Goal: Transaction & Acquisition: Purchase product/service

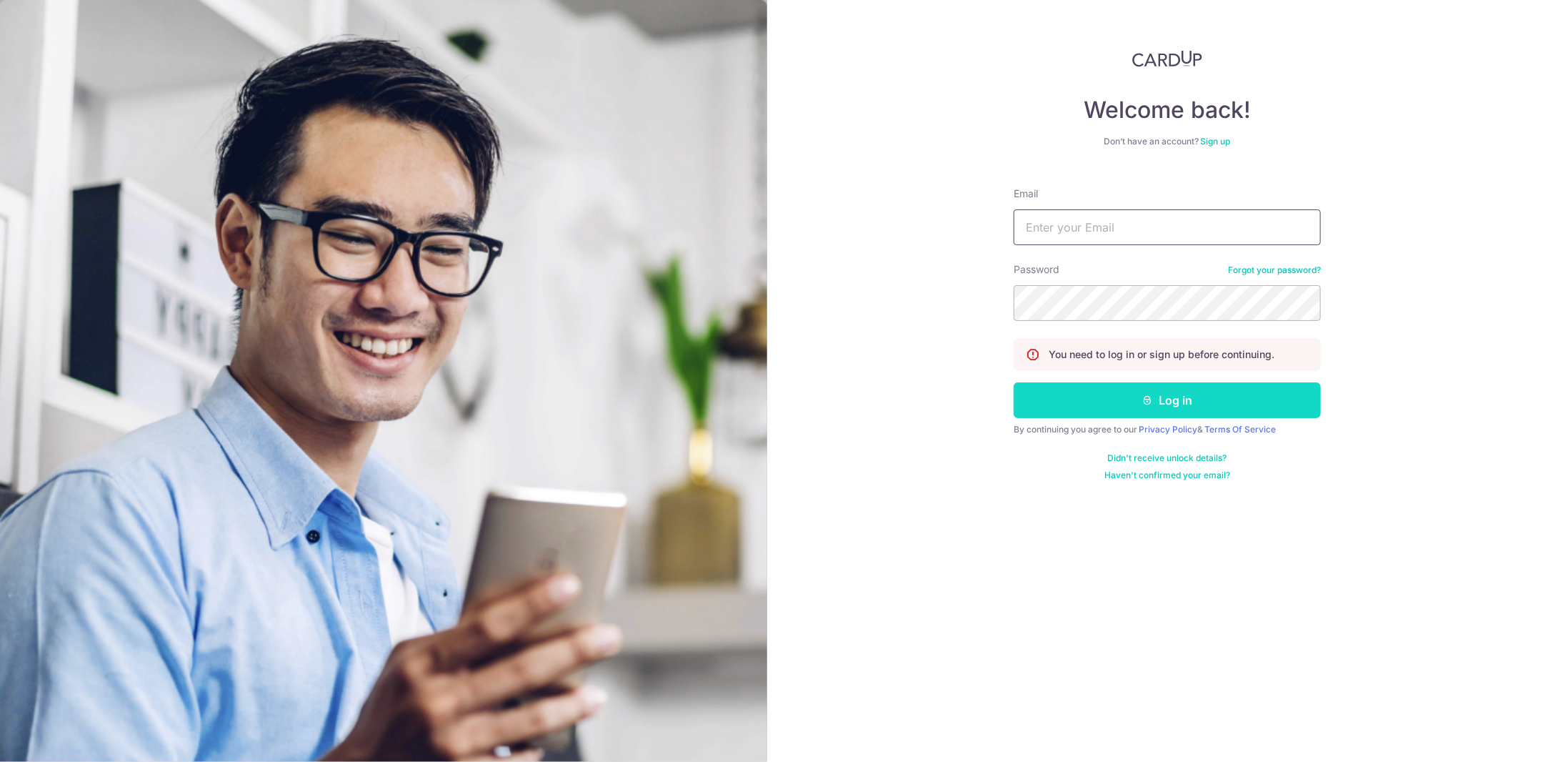
type input "[EMAIL_ADDRESS][DOMAIN_NAME]"
click at [1157, 409] on button "Log in" at bounding box center [1167, 400] width 307 height 35
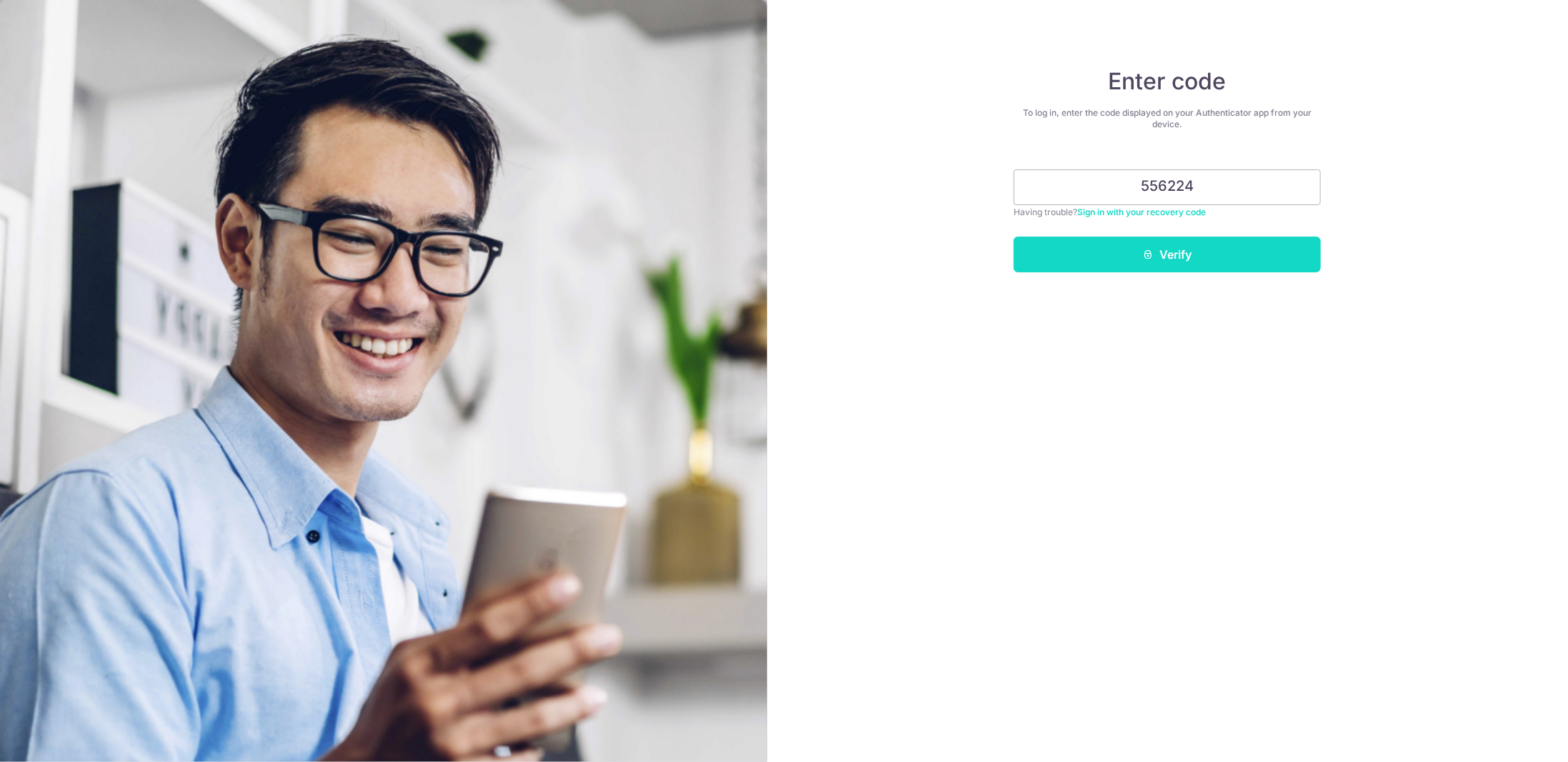
type input "556224"
click at [1169, 270] on button "Verify" at bounding box center [1167, 254] width 307 height 35
click at [1170, 259] on button "Verify" at bounding box center [1167, 254] width 307 height 35
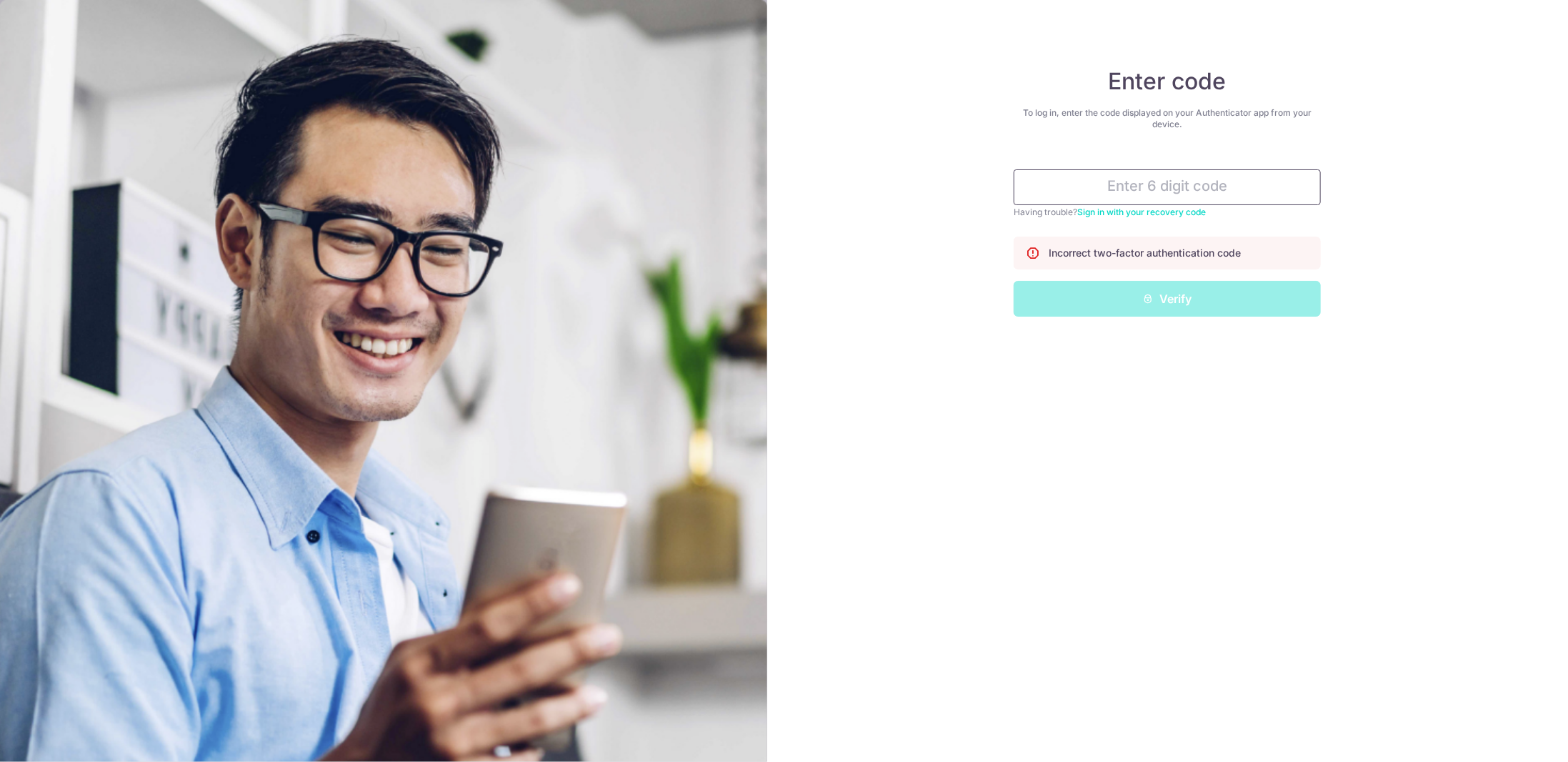
click at [1153, 186] on input "text" at bounding box center [1167, 187] width 307 height 35
type input "959419"
click at [1178, 307] on button "Verify" at bounding box center [1167, 299] width 307 height 35
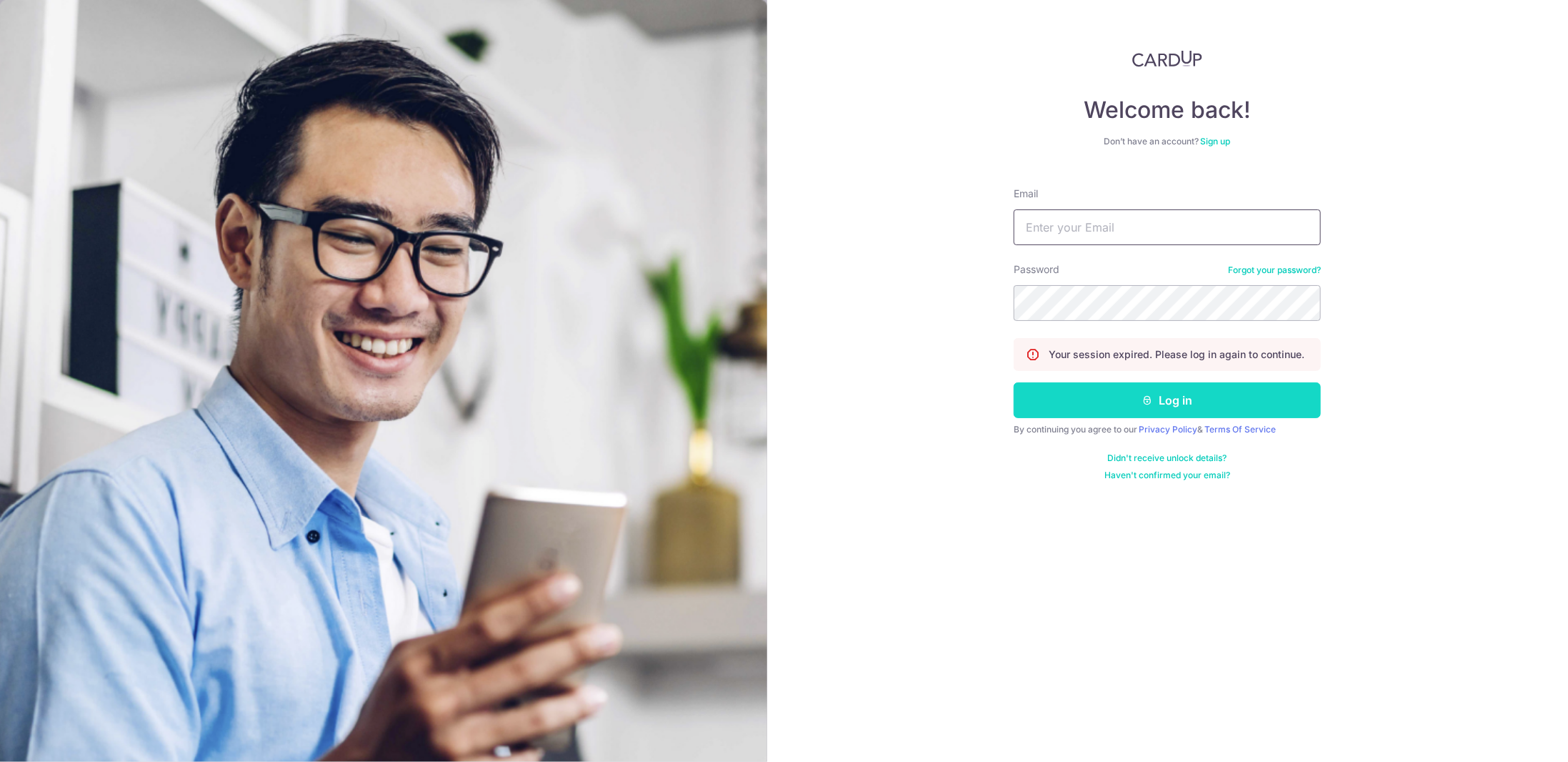
type input "[EMAIL_ADDRESS][DOMAIN_NAME]"
click at [1169, 397] on button "Log in" at bounding box center [1167, 400] width 307 height 35
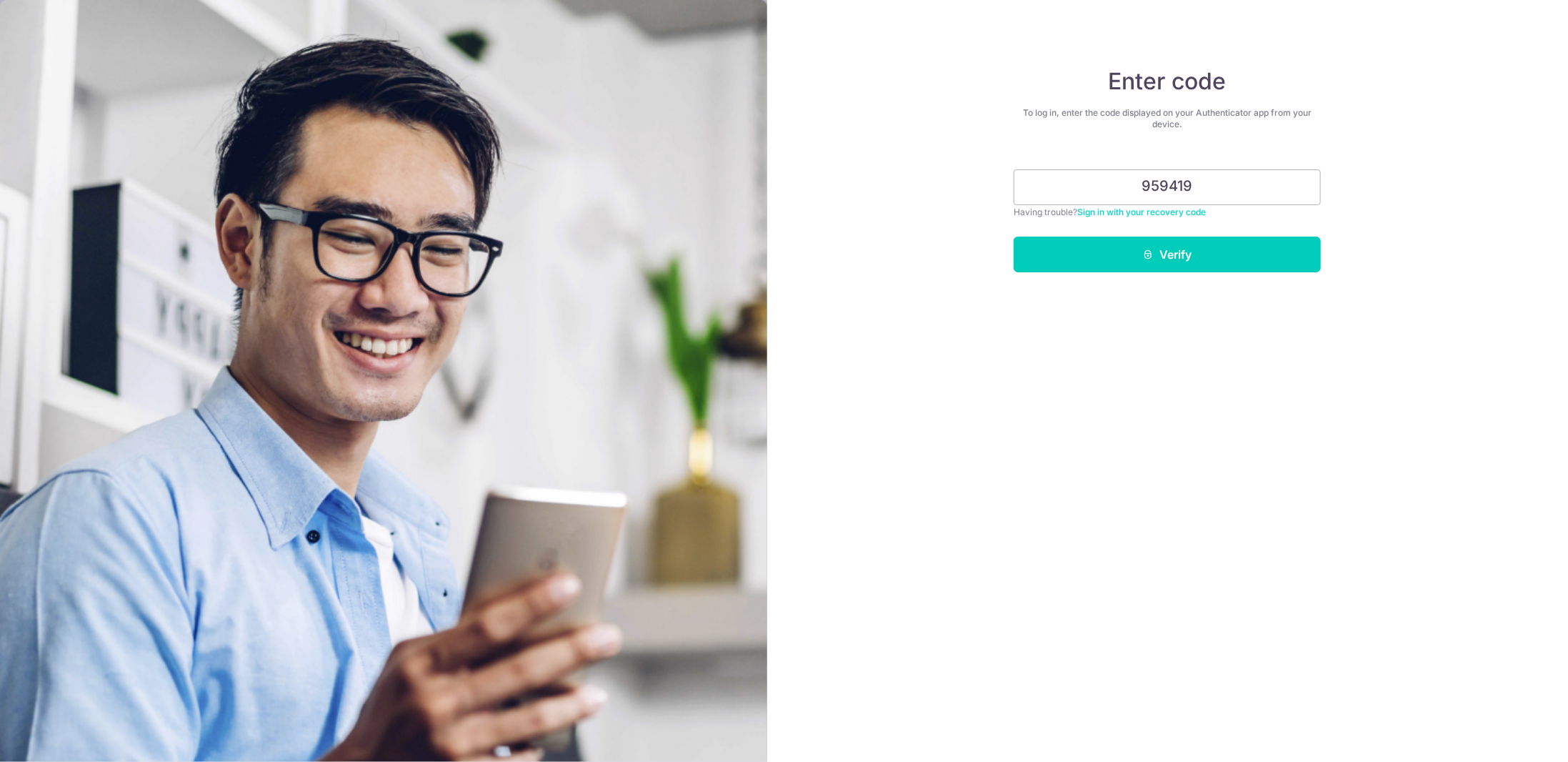
type input "959419"
click at [1013, 237] on button "Verify" at bounding box center [1167, 254] width 307 height 35
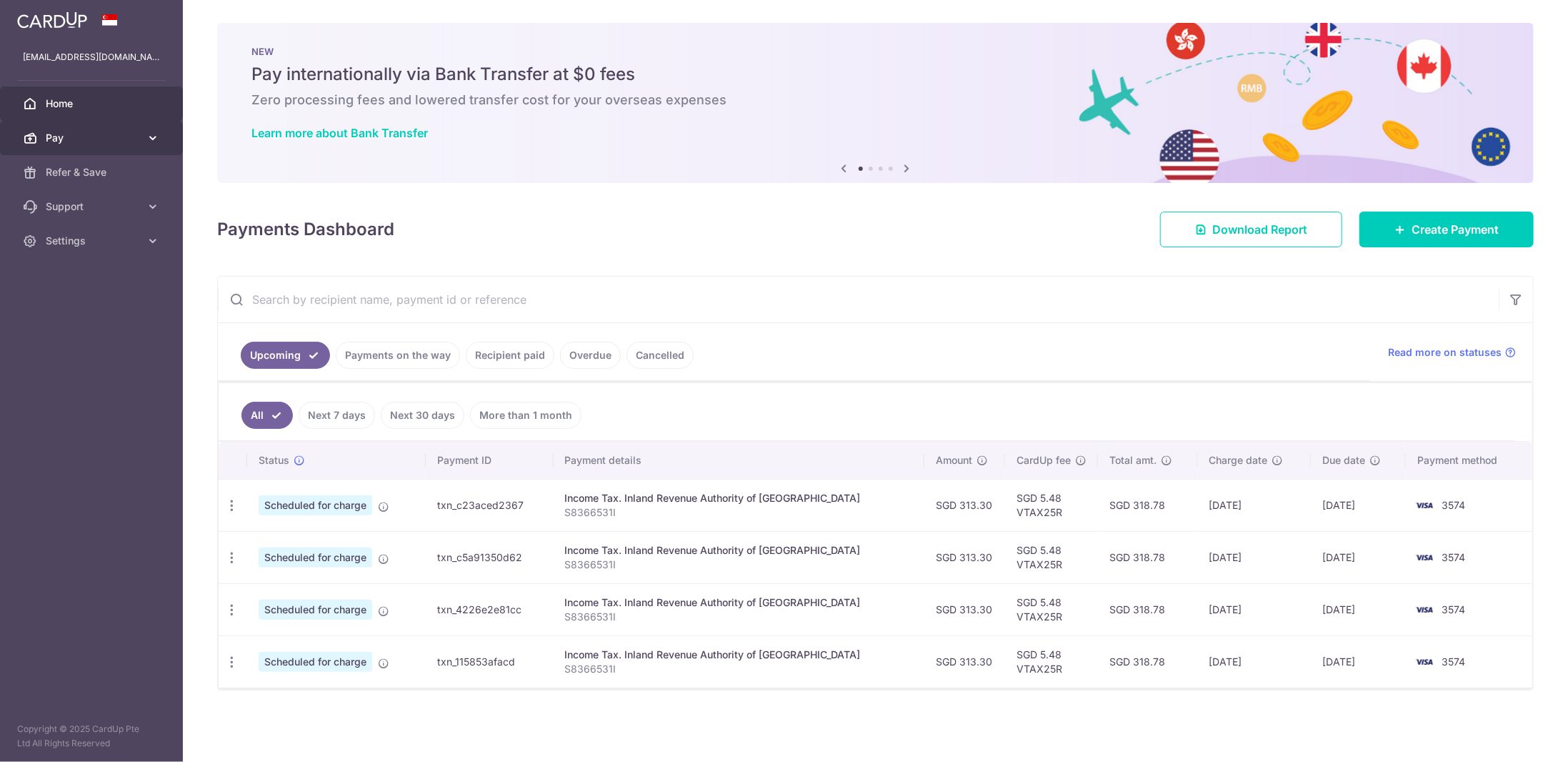
drag, startPoint x: 94, startPoint y: 135, endPoint x: 94, endPoint y: 151, distance: 16.0
click at [94, 135] on span "Pay" at bounding box center [93, 138] width 94 height 14
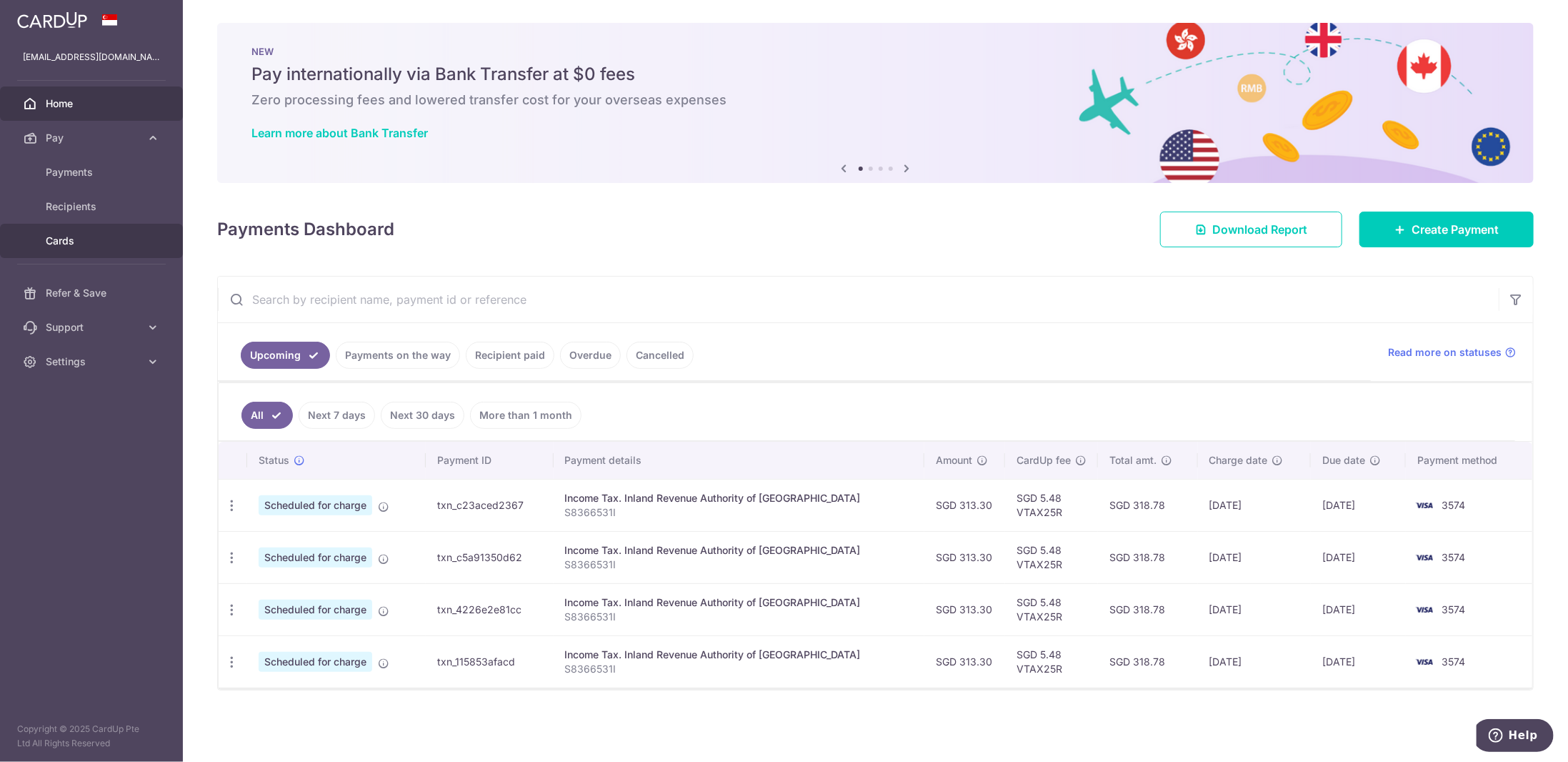
click at [86, 231] on link "Cards" at bounding box center [91, 240] width 182 height 35
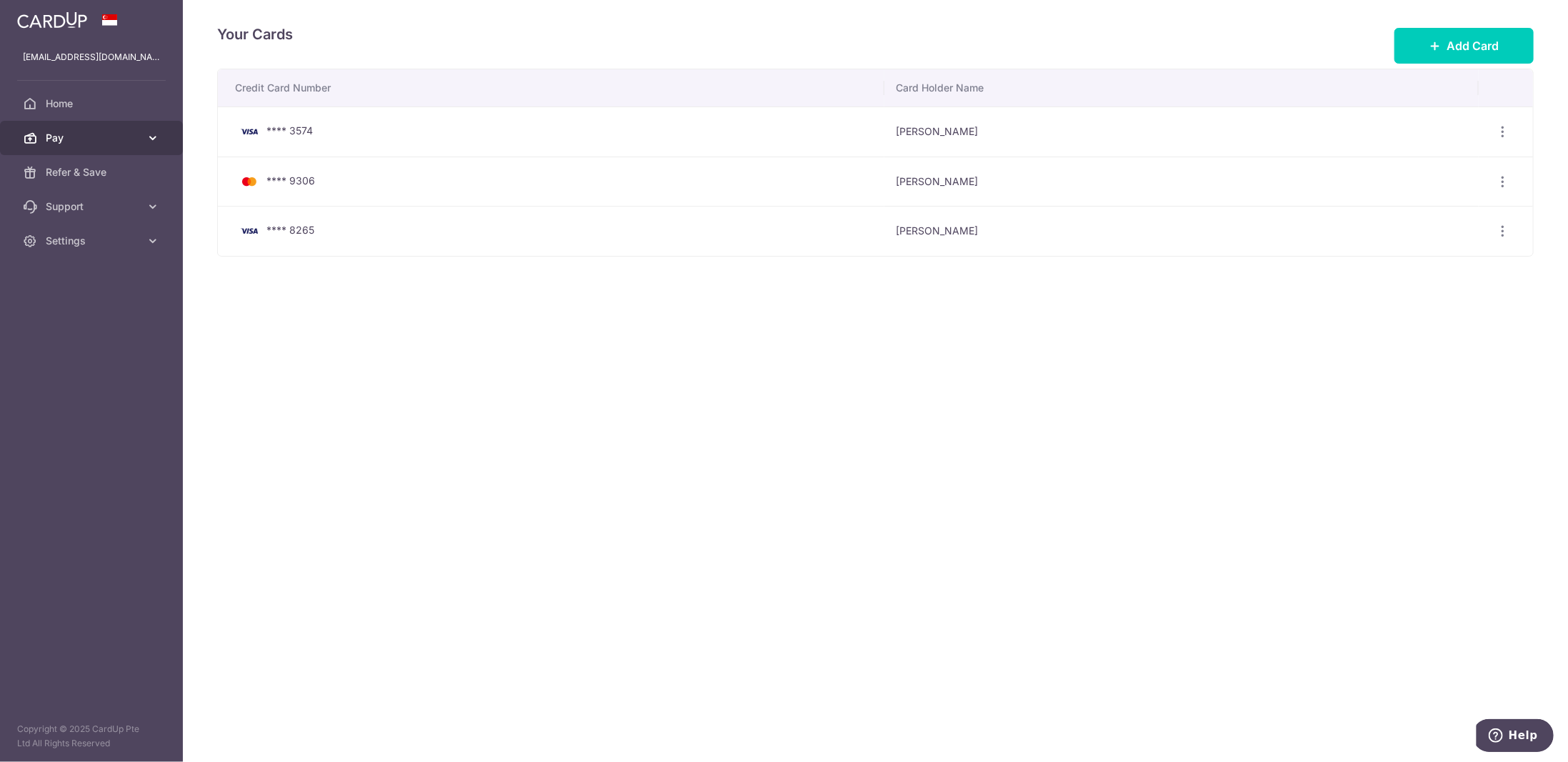
click at [146, 138] on icon at bounding box center [153, 138] width 14 height 14
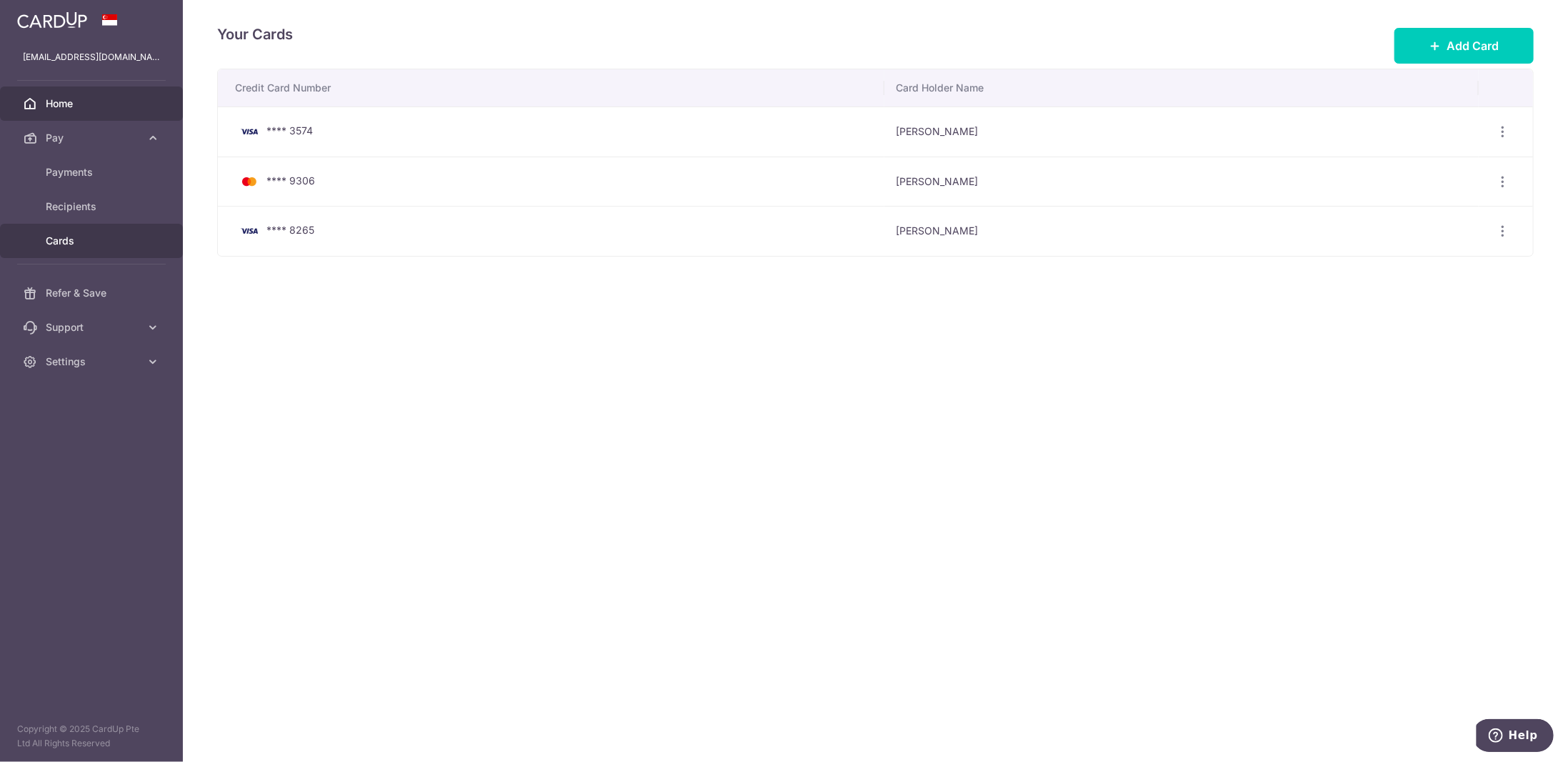
click at [71, 103] on span "Home" at bounding box center [93, 104] width 94 height 14
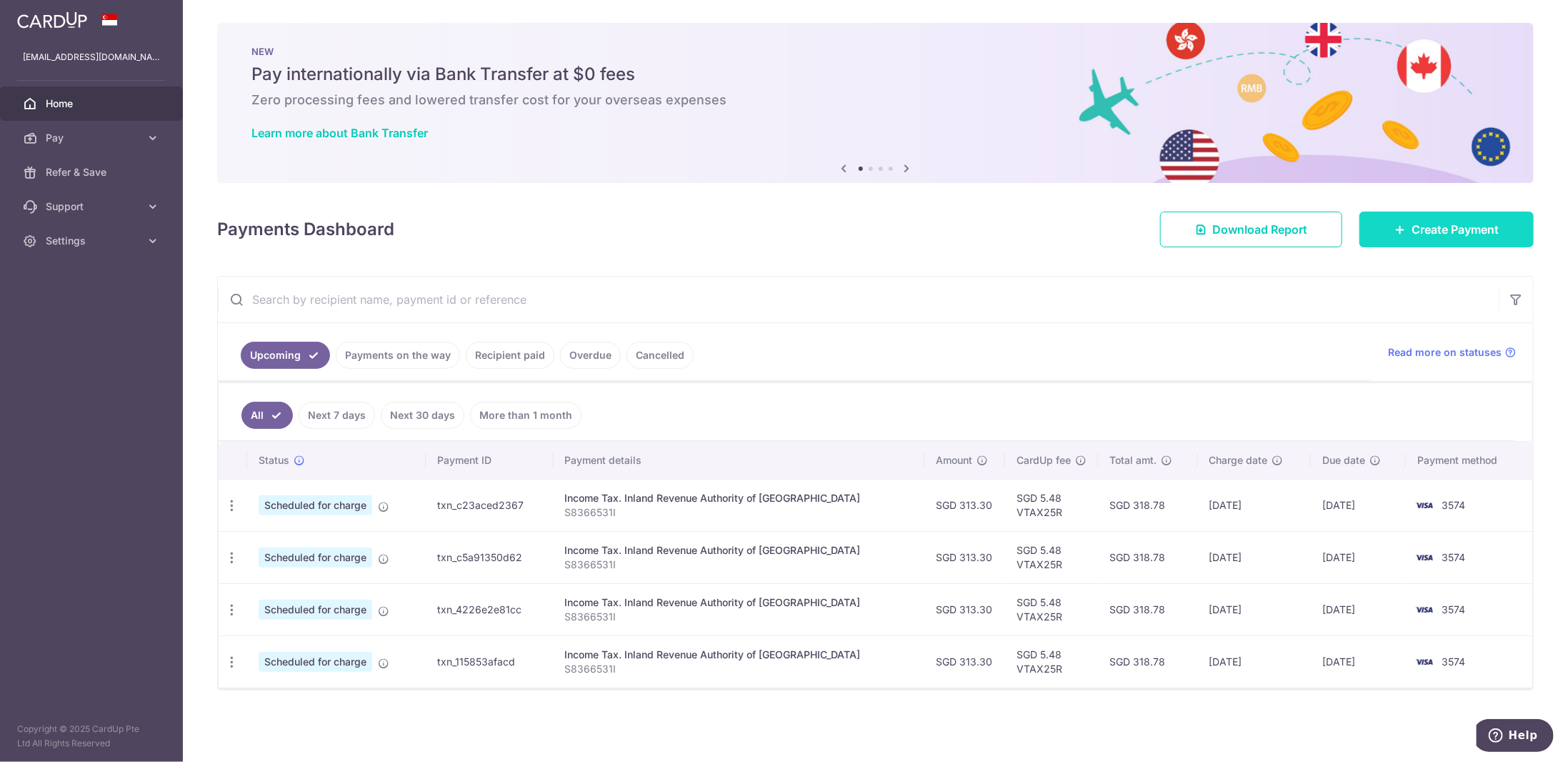
click at [1439, 230] on span "Create Payment" at bounding box center [1455, 229] width 87 height 17
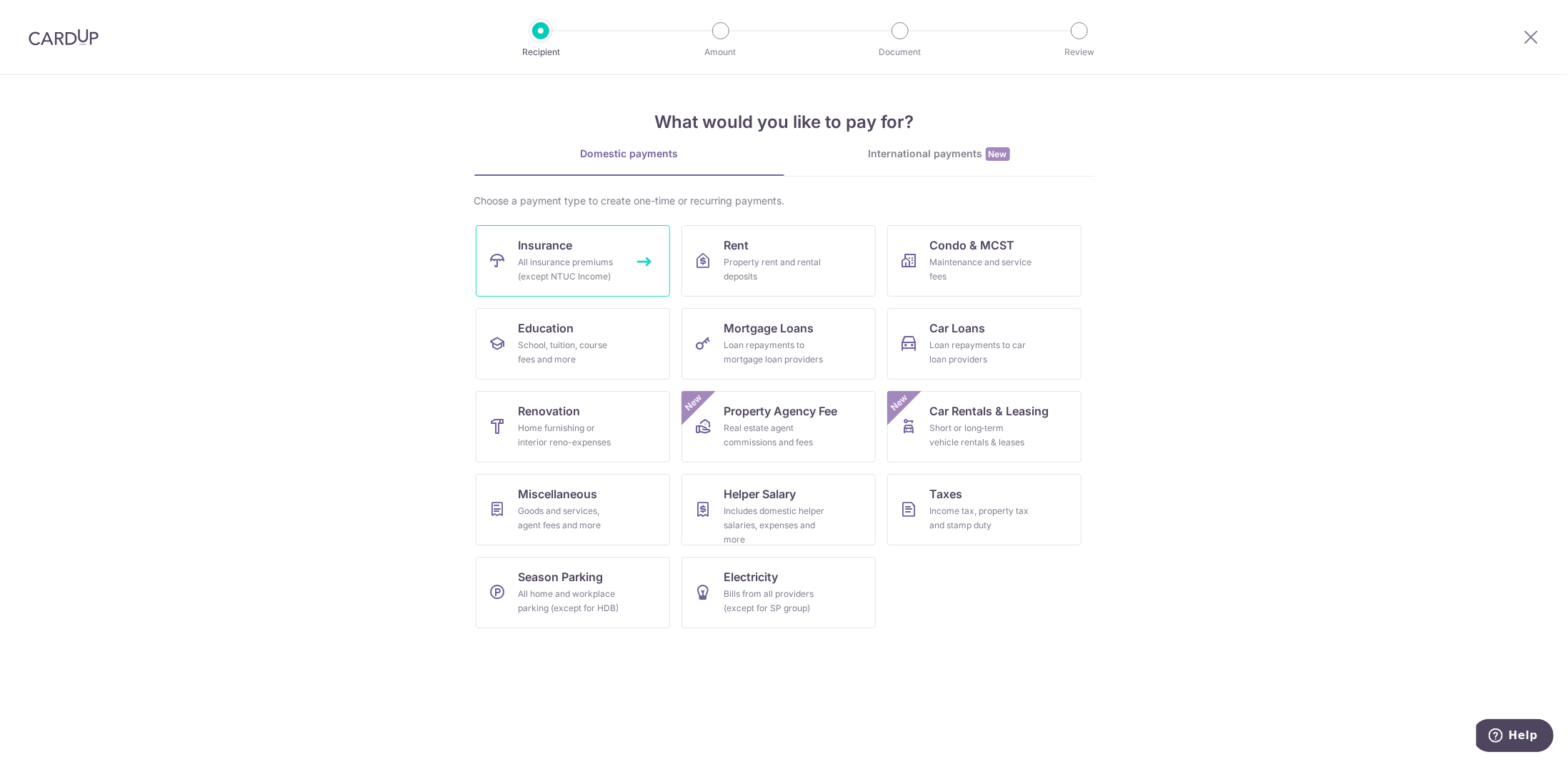
click at [541, 266] on div "All insurance premiums (except NTUC Income)" at bounding box center [571, 269] width 103 height 28
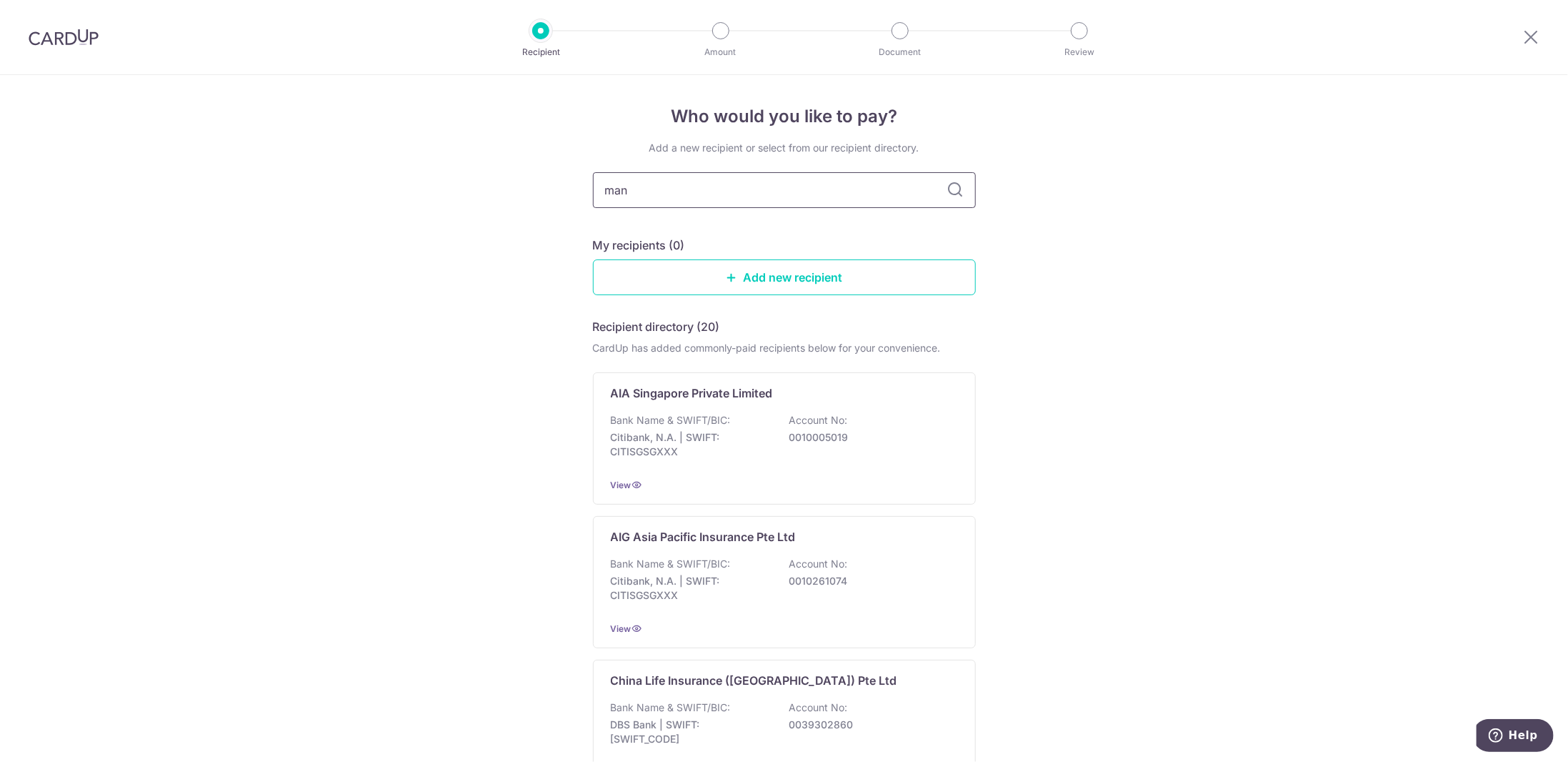
type input "manu"
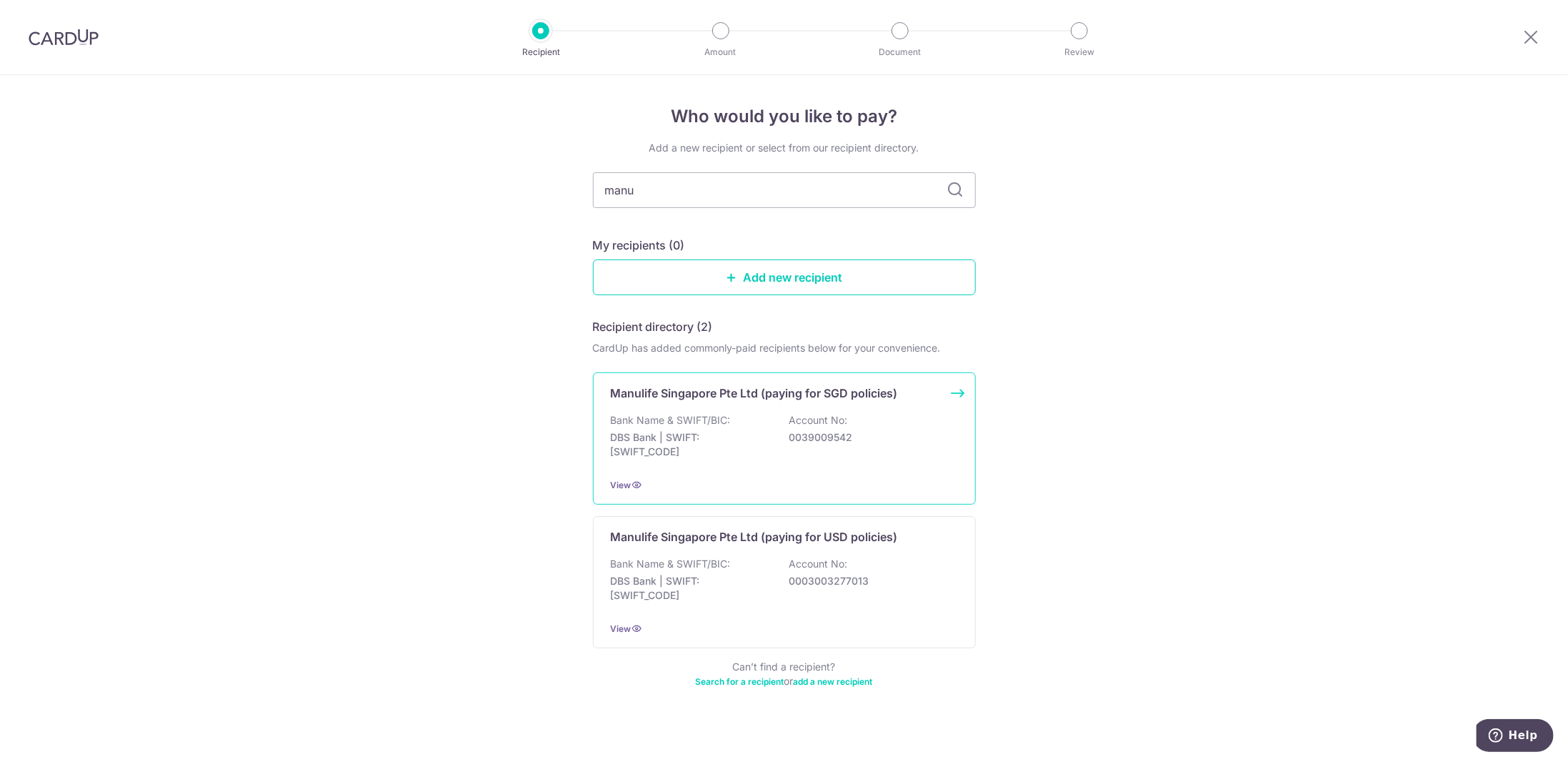
click at [824, 389] on p "Manulife Singapore Pte Ltd (paying for SGD policies)" at bounding box center [755, 393] width 287 height 17
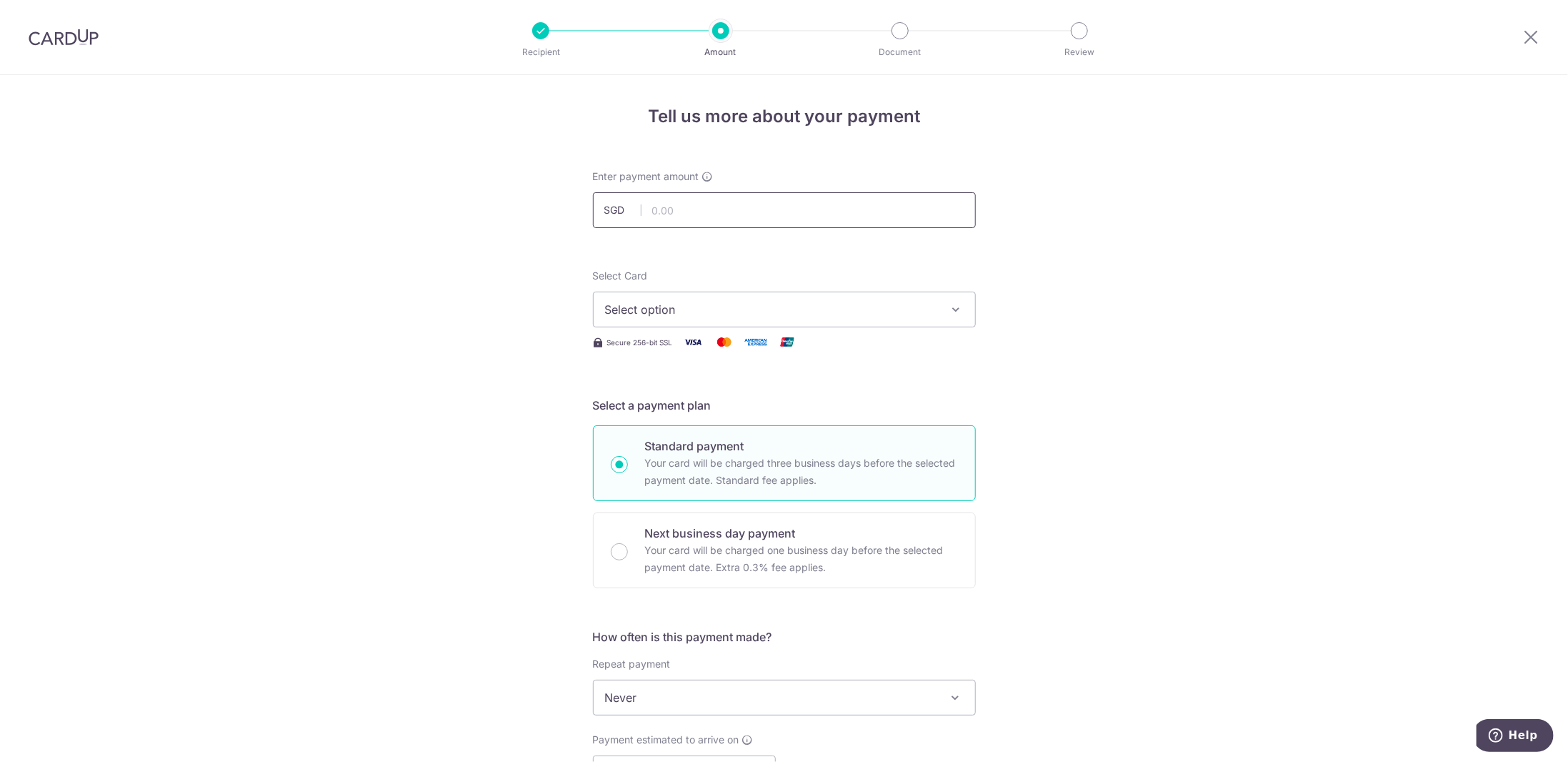
click at [703, 206] on input "text" at bounding box center [784, 210] width 383 height 35
paste input "662.15"
type input "662.15"
click at [718, 294] on button "Select option" at bounding box center [784, 309] width 383 height 35
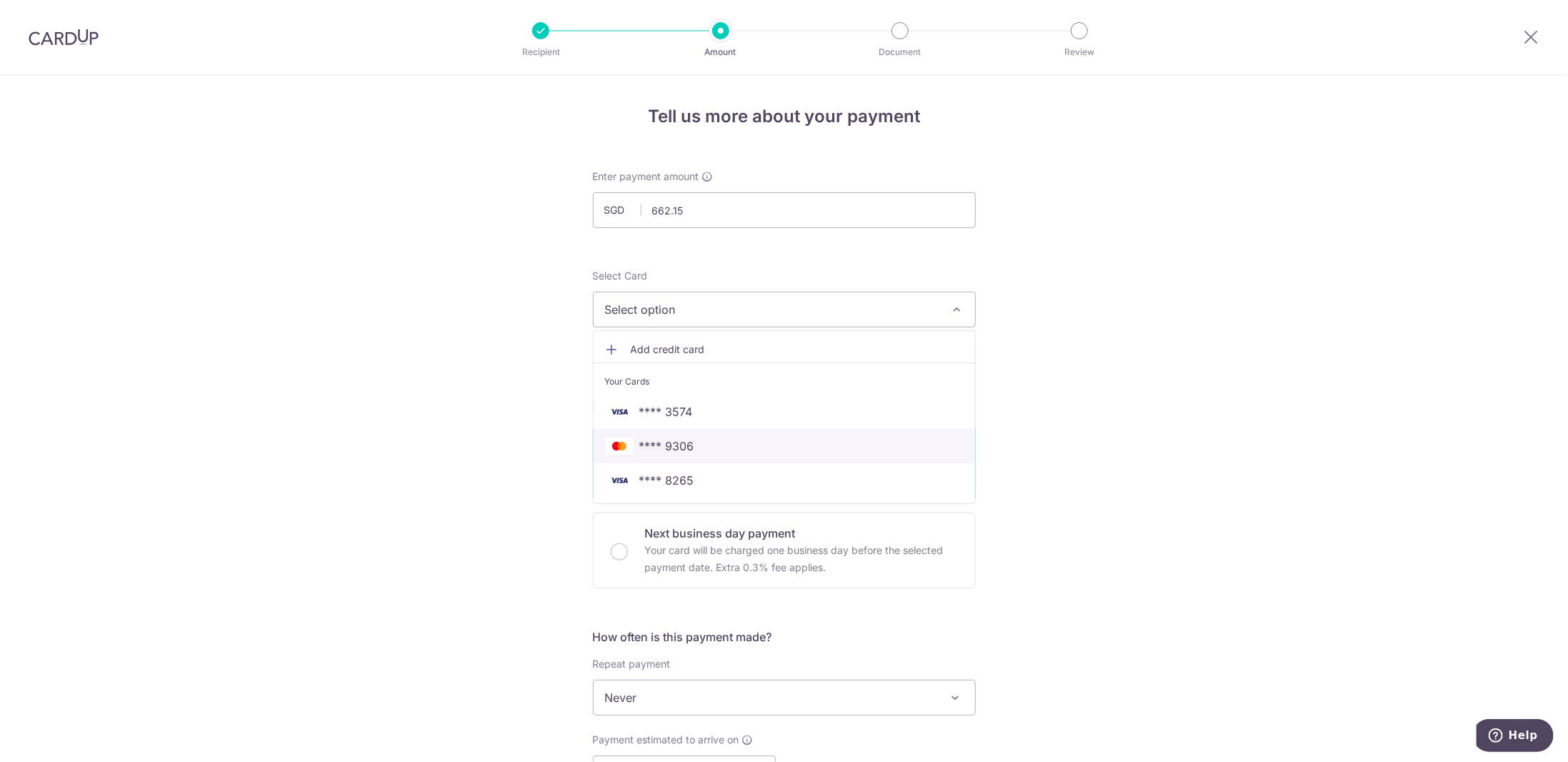
click at [681, 438] on span "**** 9306" at bounding box center [667, 446] width 55 height 17
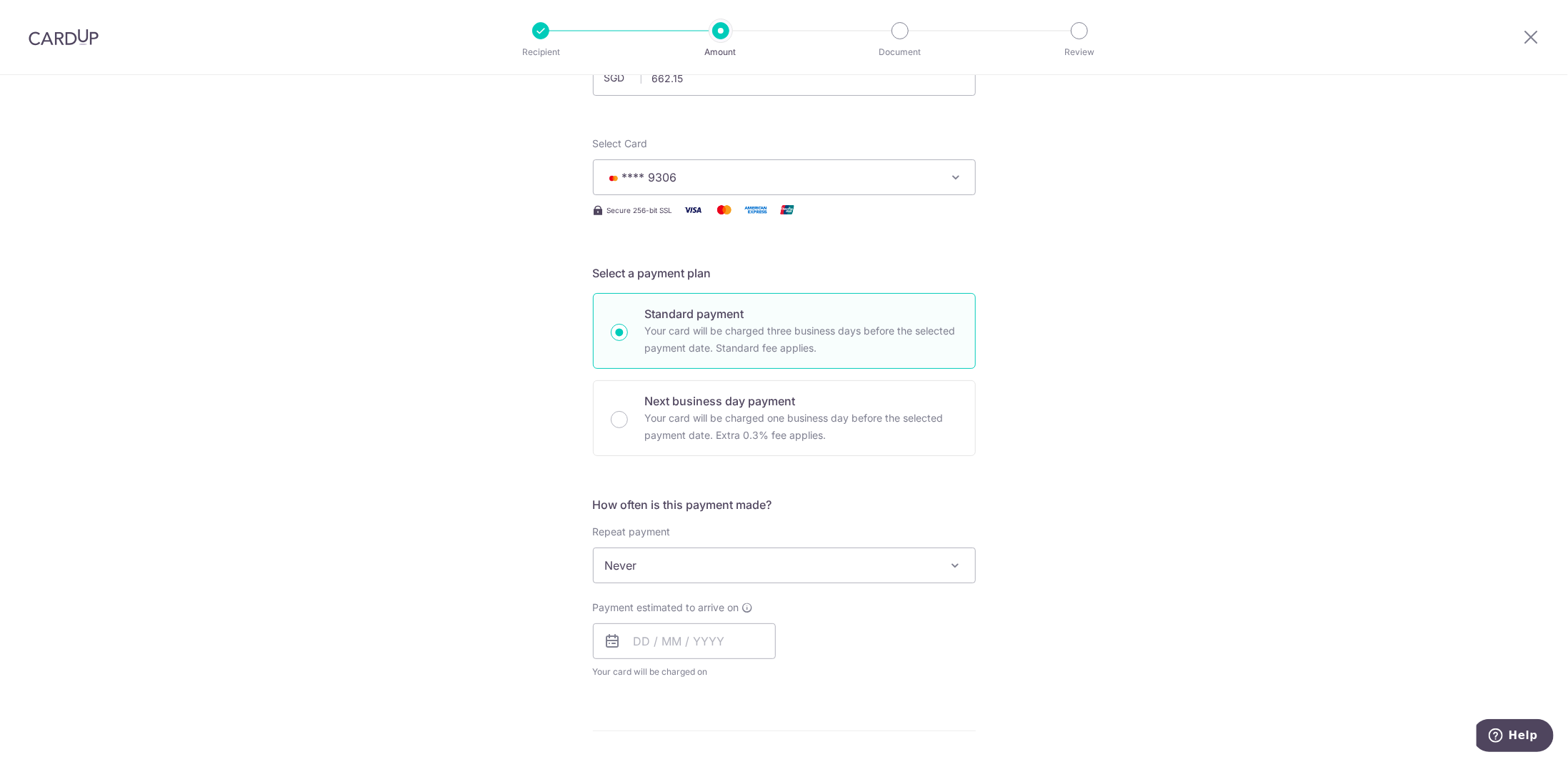
scroll to position [214, 0]
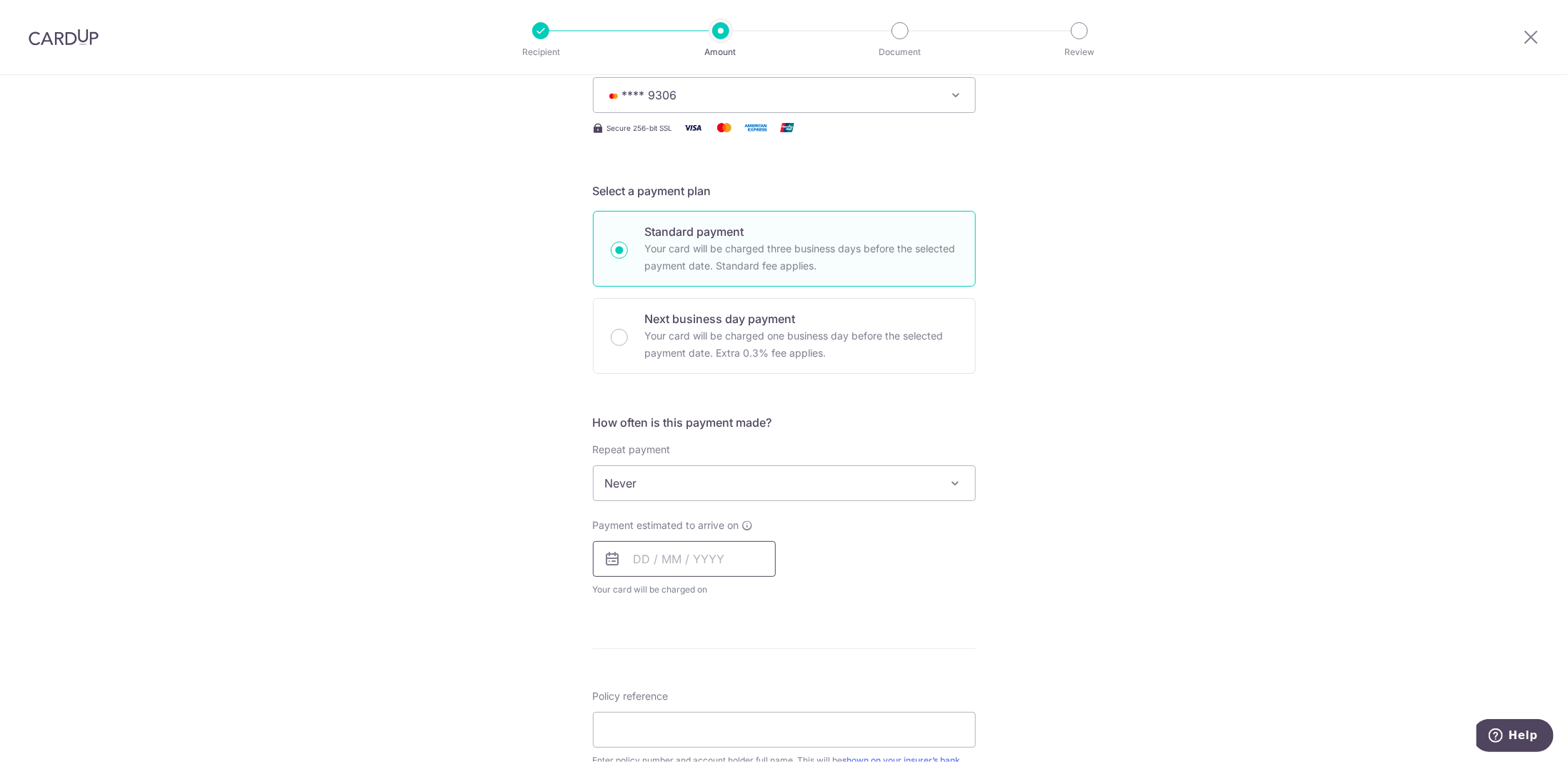
click at [646, 549] on input "text" at bounding box center [684, 559] width 182 height 35
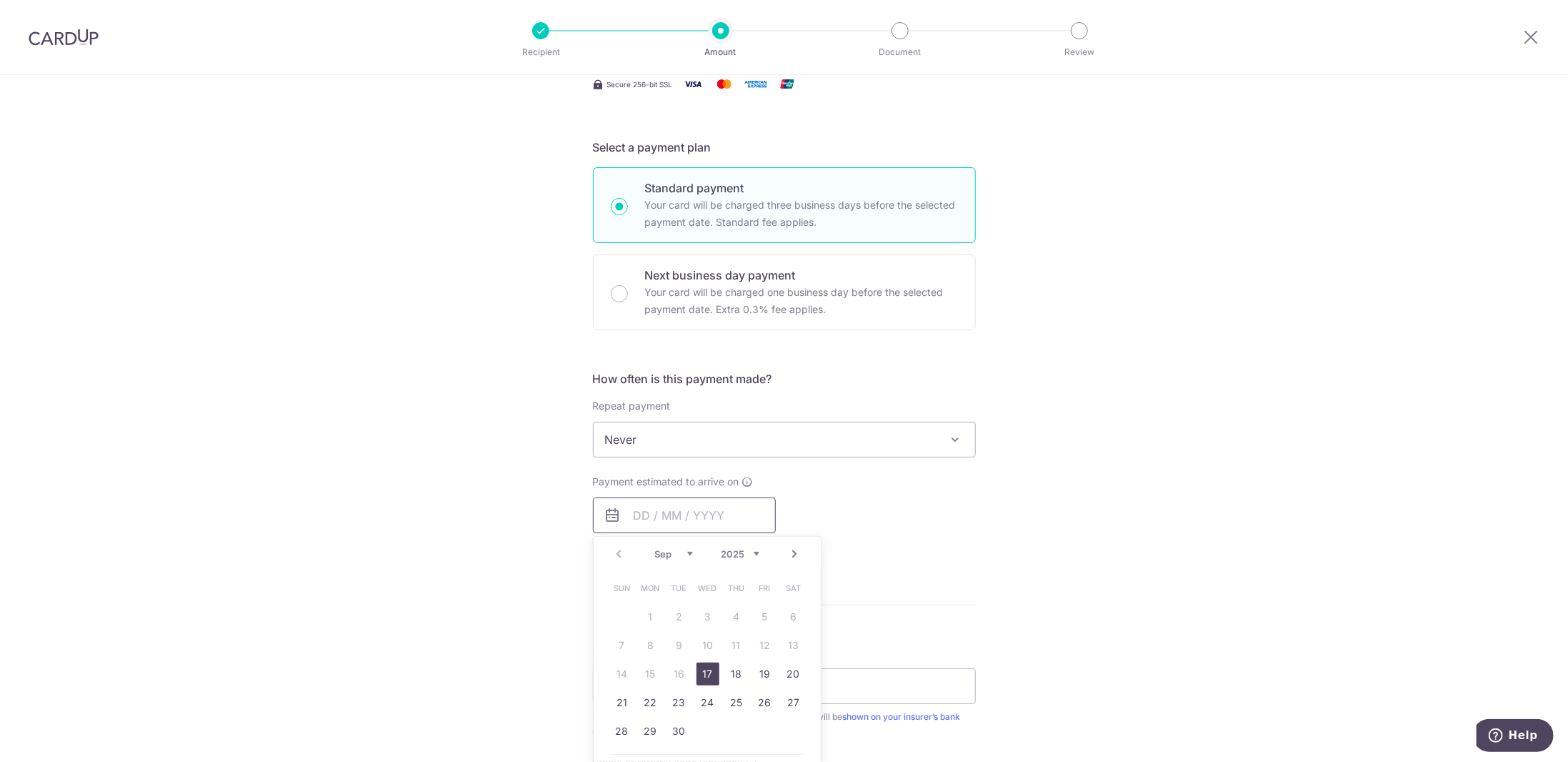
scroll to position [286, 0]
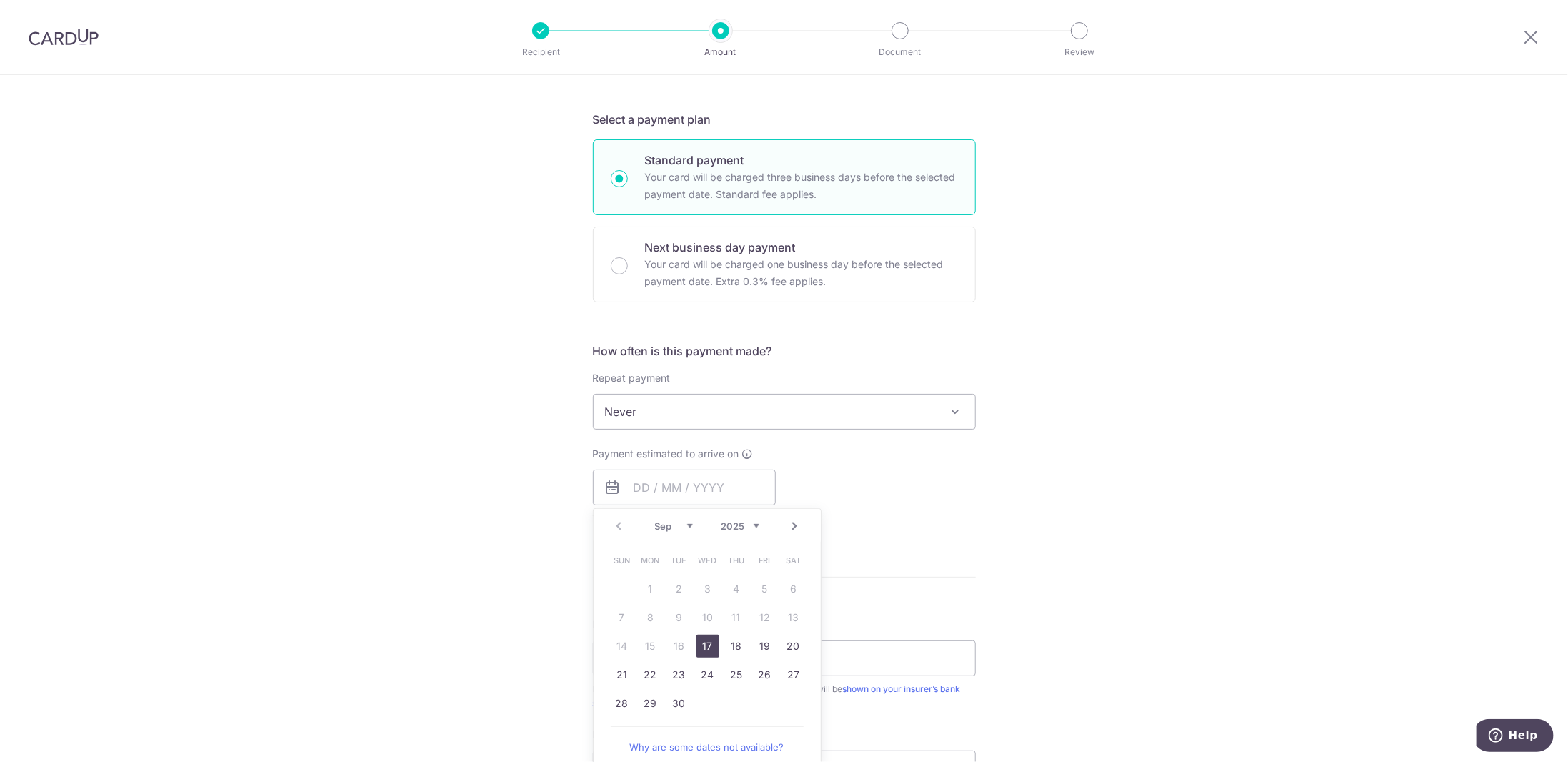
drag, startPoint x: 696, startPoint y: 638, endPoint x: 866, endPoint y: 602, distance: 173.8
click at [696, 638] on link "17" at bounding box center [708, 646] width 23 height 23
type input "[DATE]"
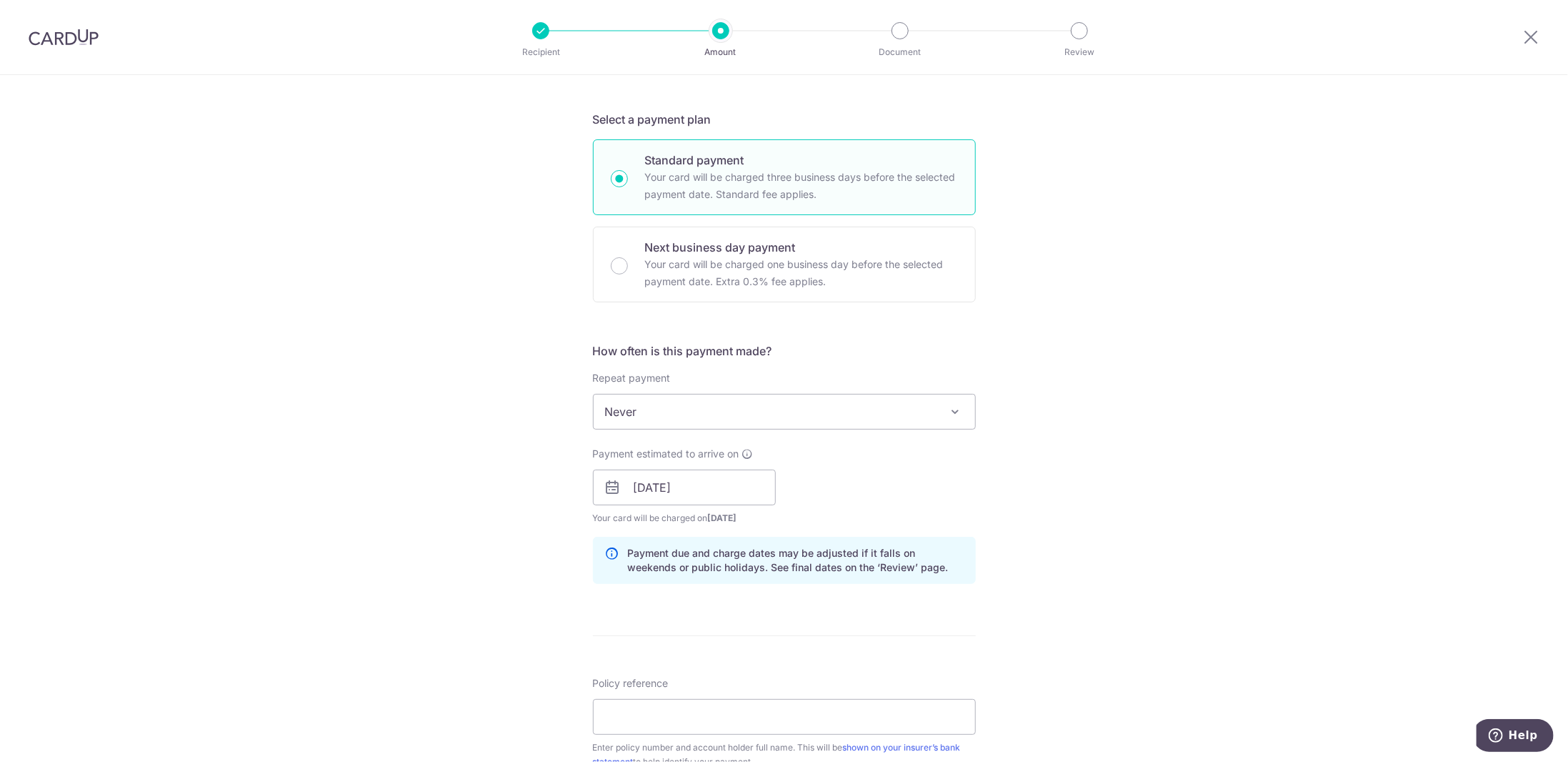
click at [1073, 526] on div "Tell us more about your payment Enter payment amount SGD 662.15 662.15 Select C…" at bounding box center [784, 464] width 1568 height 1351
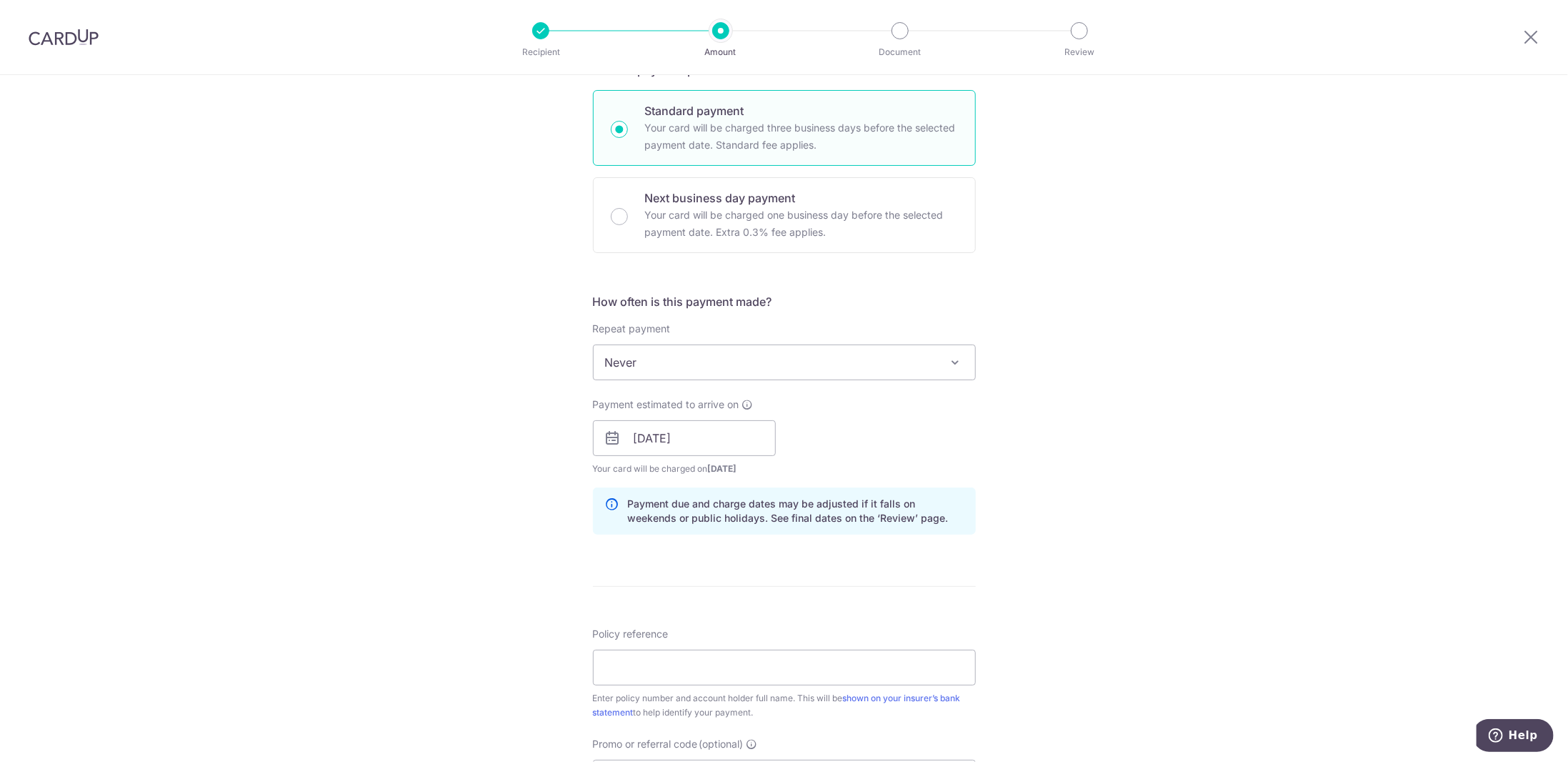
scroll to position [429, 0]
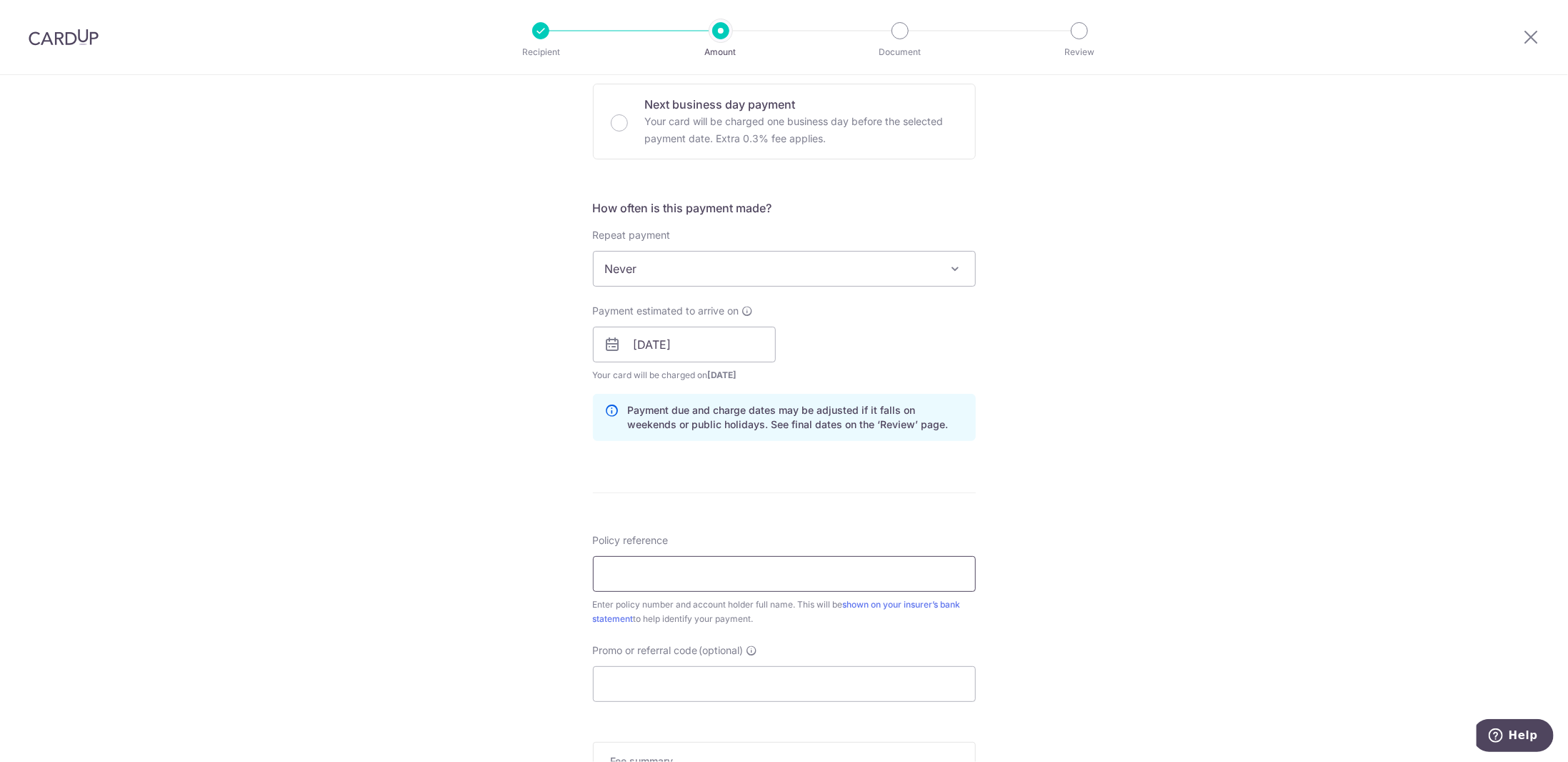
click at [670, 572] on input "Policy reference" at bounding box center [784, 573] width 383 height 35
type input "2491238840 Ricky Su Kwong Hieng"
click at [1084, 498] on div "Tell us more about your payment Enter payment amount SGD 662.15 662.15 Select C…" at bounding box center [784, 322] width 1568 height 1351
click at [648, 683] on input "Promo or referral code (optional)" at bounding box center [784, 684] width 383 height 35
paste input "OFF225"
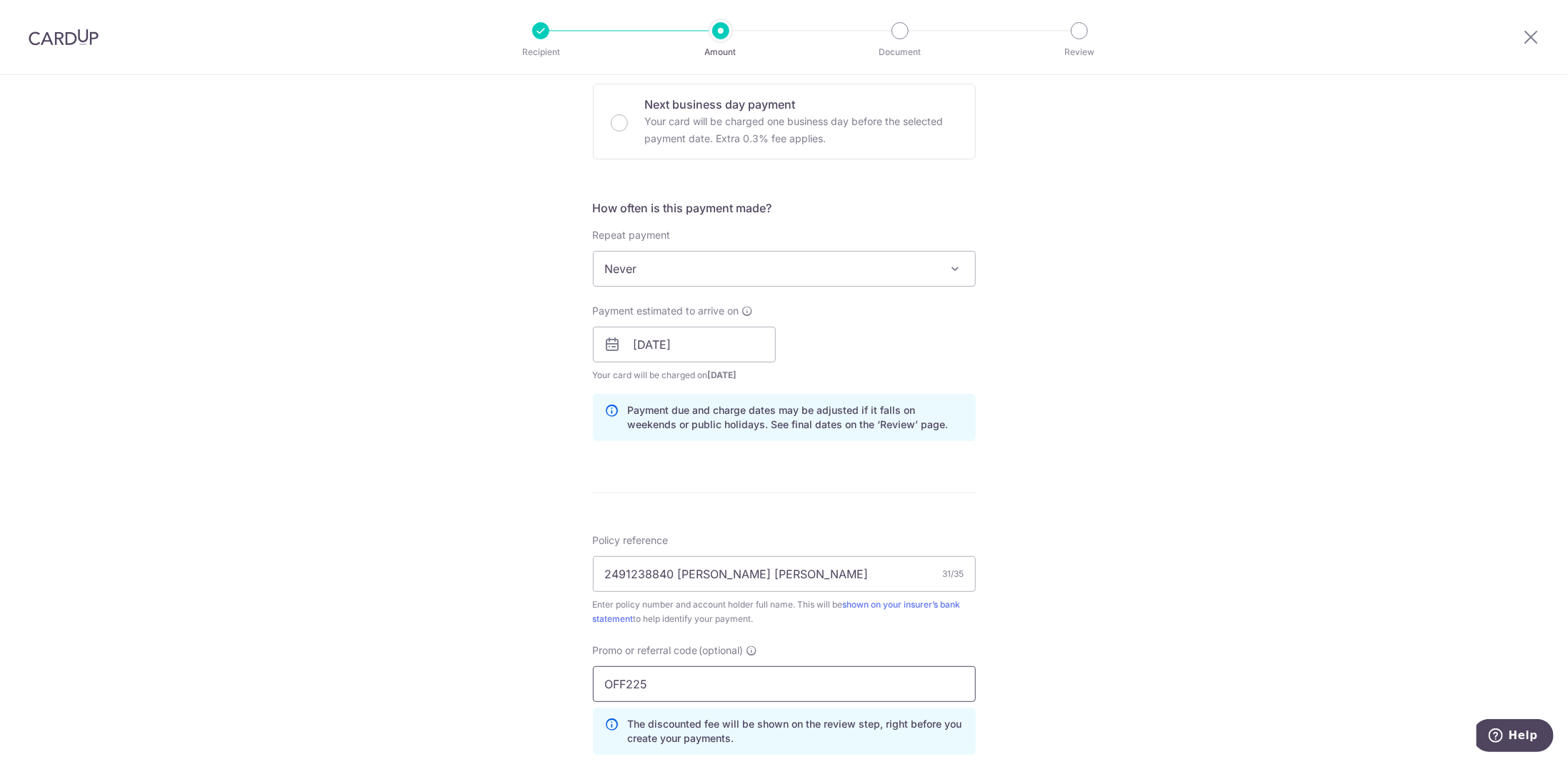
type input "OFF225"
drag, startPoint x: 1271, startPoint y: 434, endPoint x: 1261, endPoint y: 431, distance: 10.4
click at [1271, 434] on div "Tell us more about your payment Enter payment amount SGD 662.15 662.15 Select C…" at bounding box center [784, 354] width 1568 height 1416
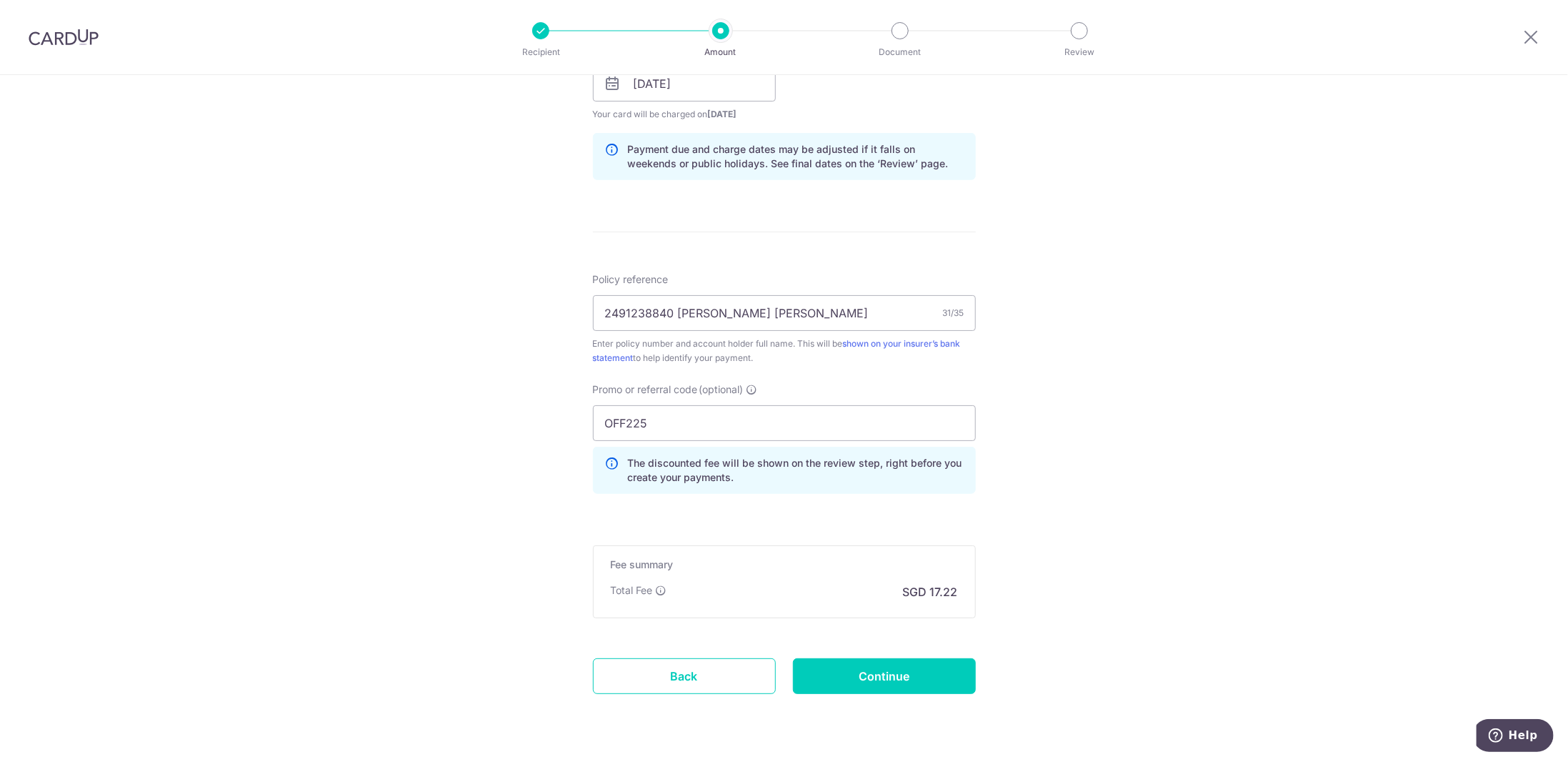
scroll to position [724, 0]
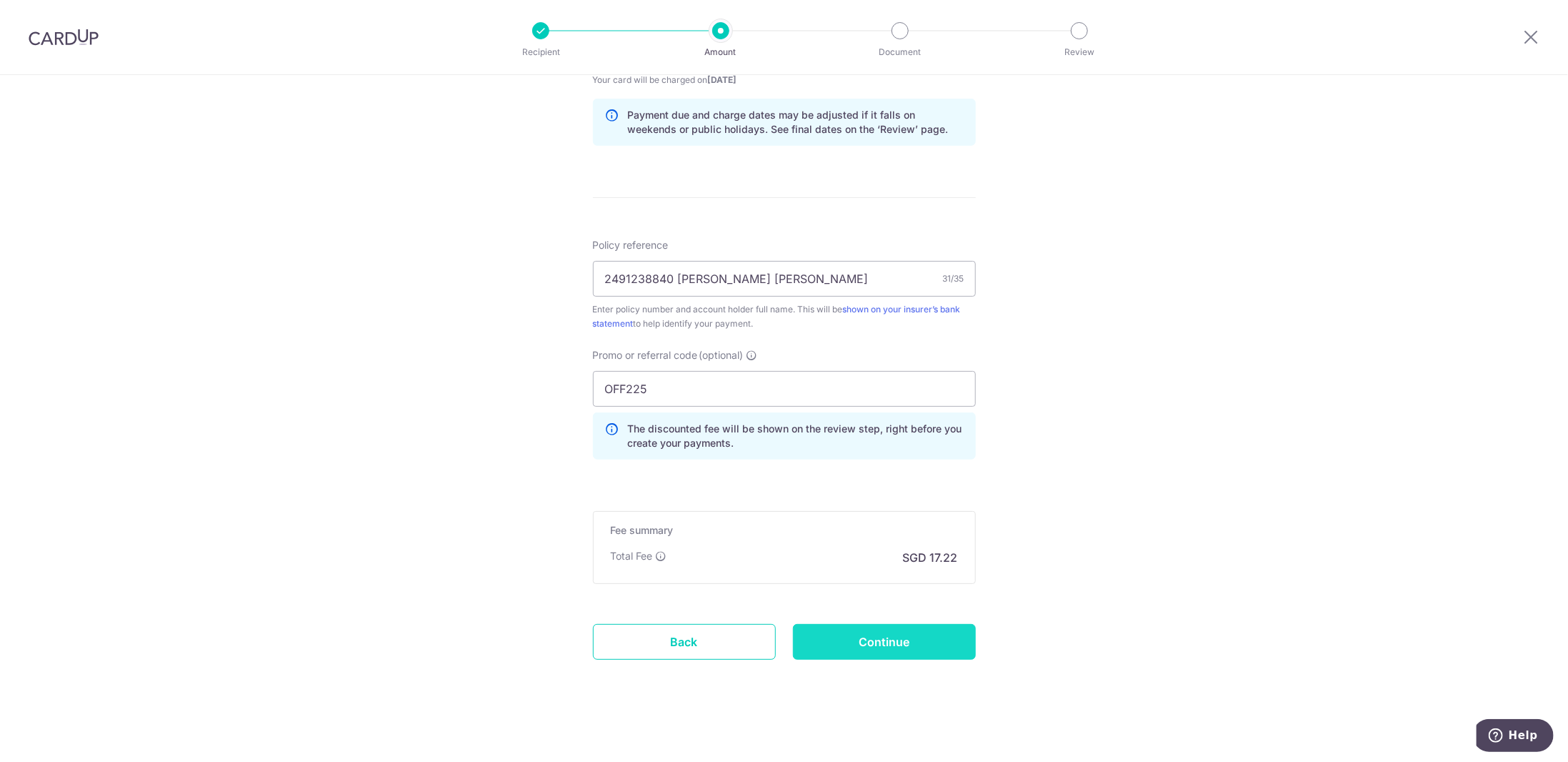
click at [853, 634] on input "Continue" at bounding box center [884, 641] width 182 height 35
type input "Create Schedule"
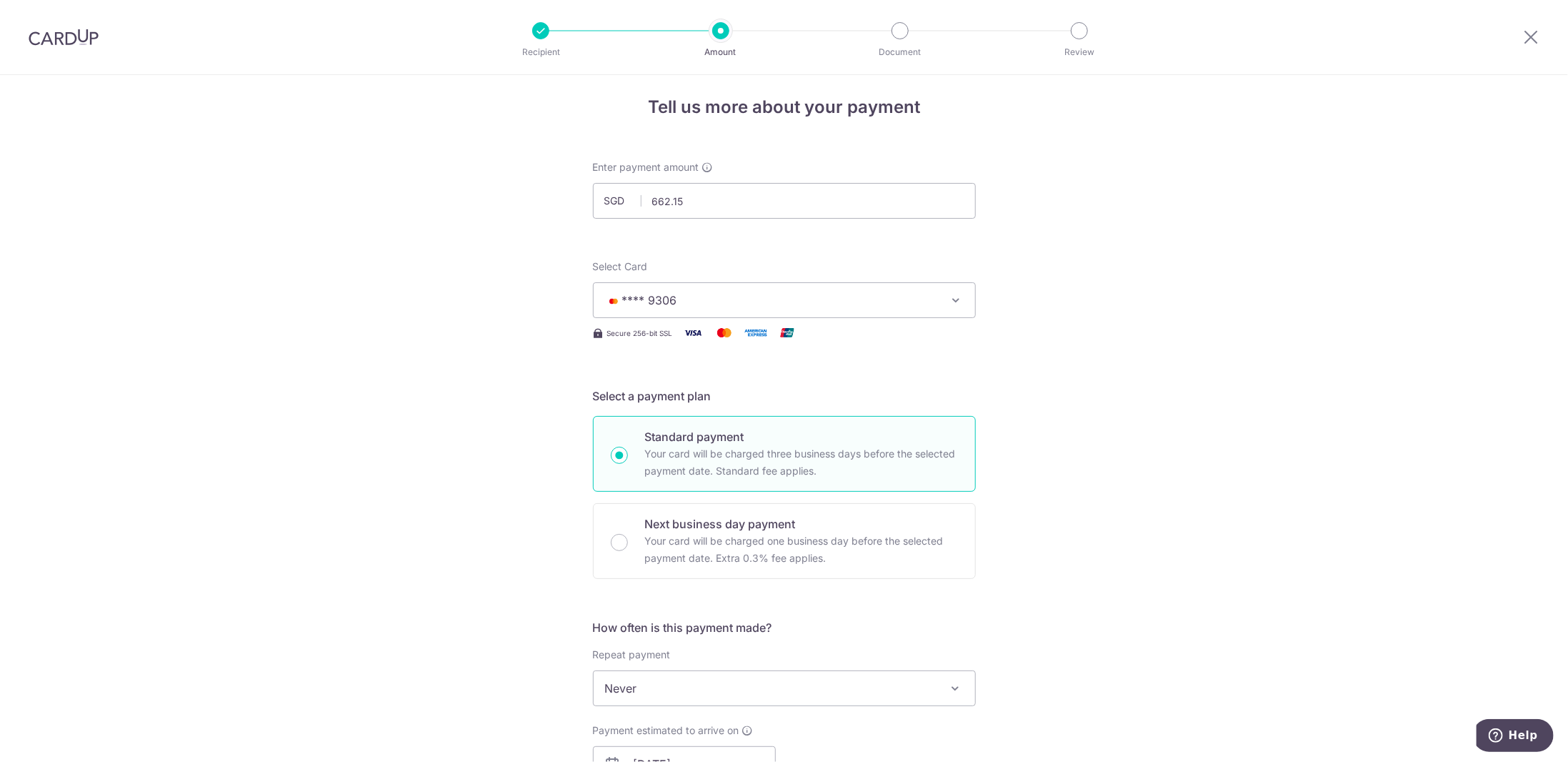
scroll to position [0, 0]
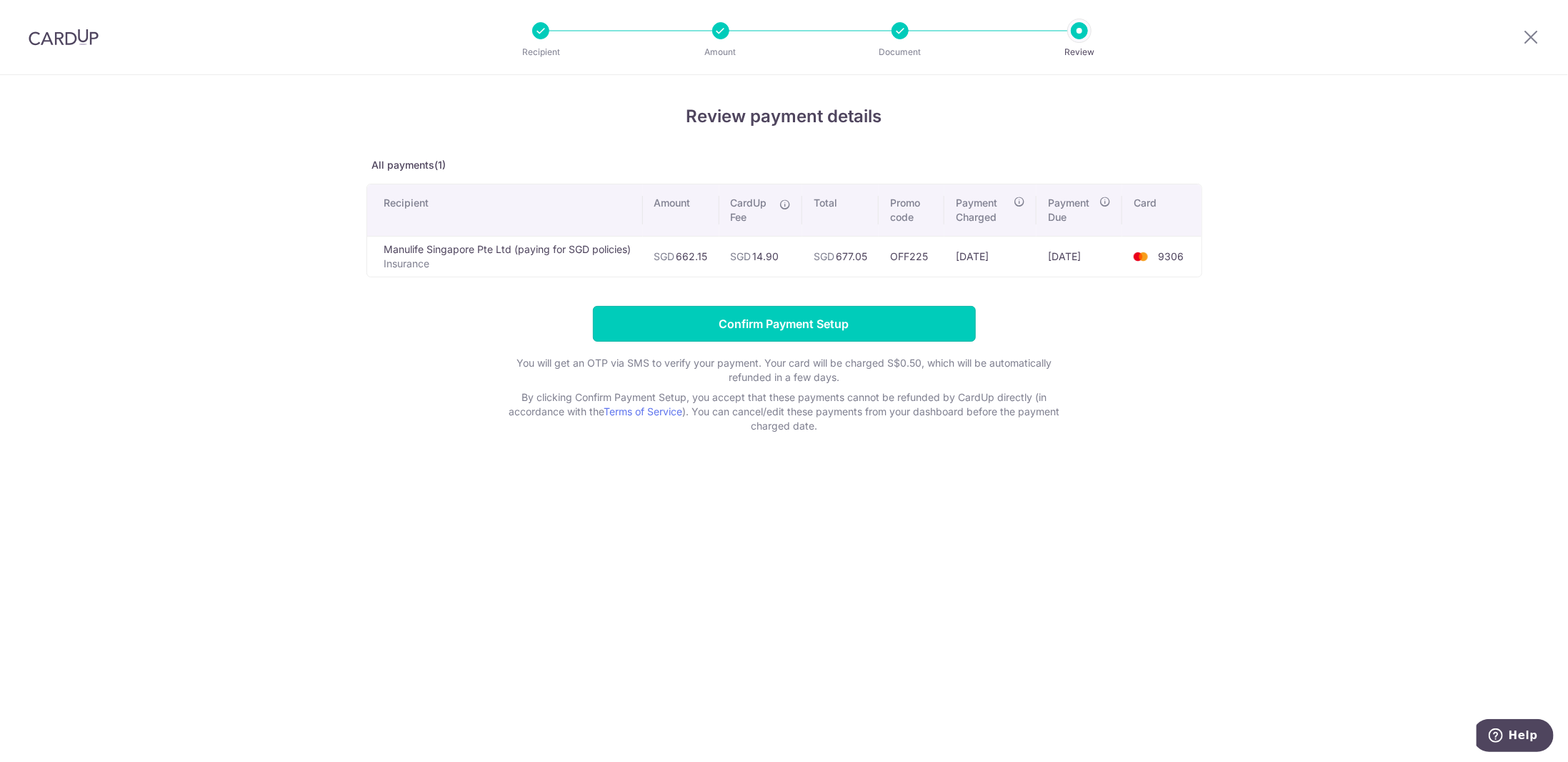
click at [818, 323] on input "Confirm Payment Setup" at bounding box center [784, 323] width 383 height 35
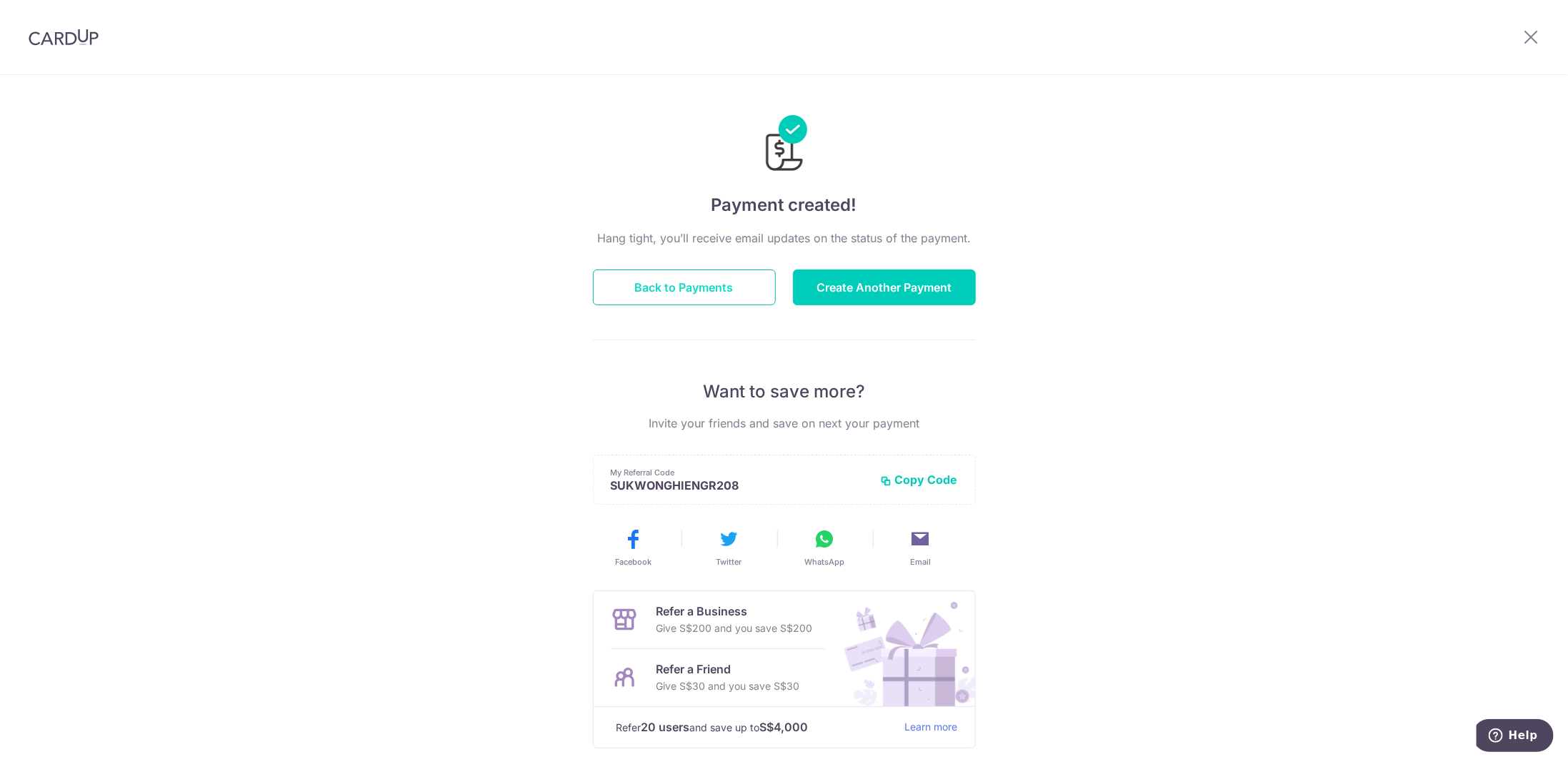
click at [696, 288] on button "Back to Payments" at bounding box center [684, 287] width 182 height 35
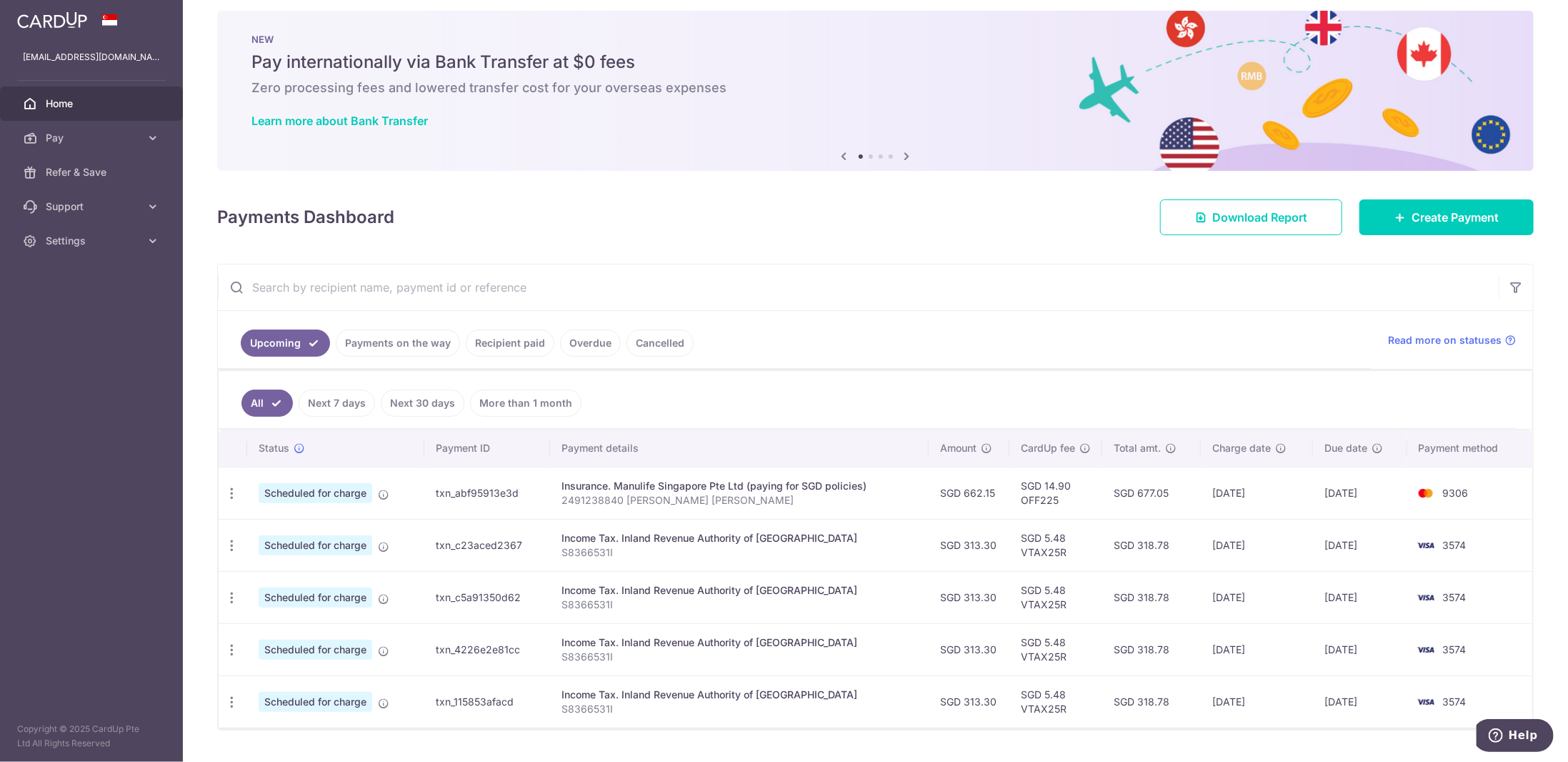
scroll to position [41, 0]
